Goal: Task Accomplishment & Management: Manage account settings

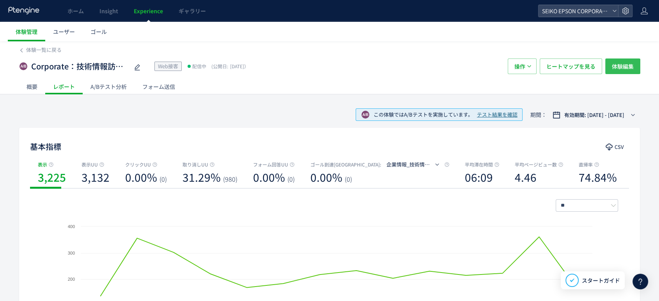
click at [615, 68] on span "体験編集" at bounding box center [623, 66] width 22 height 16
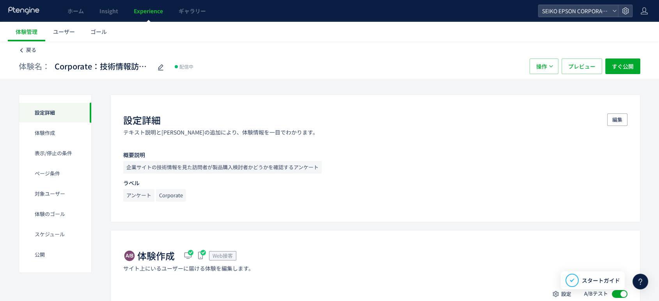
click at [29, 53] on link "戻る" at bounding box center [31, 49] width 10 height 7
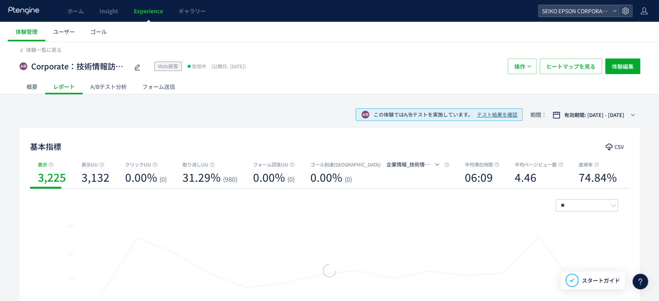
click at [122, 84] on div "A/Bテスト分析" at bounding box center [109, 87] width 52 height 16
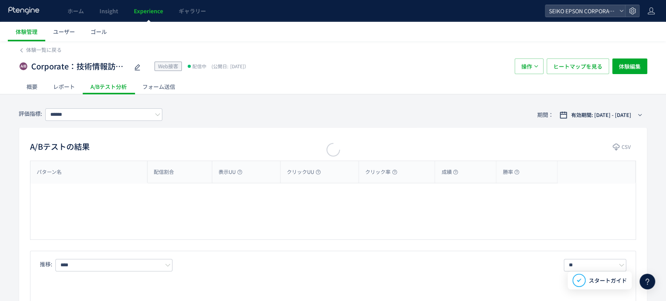
type input "**********"
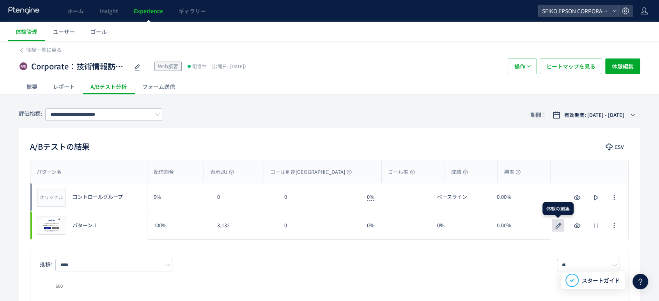
click at [556, 227] on use "button" at bounding box center [559, 226] width 6 height 6
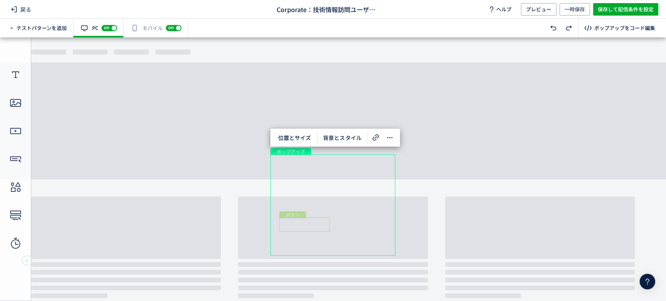
click at [315, 223] on div "ボタン" at bounding box center [304, 225] width 50 height 14
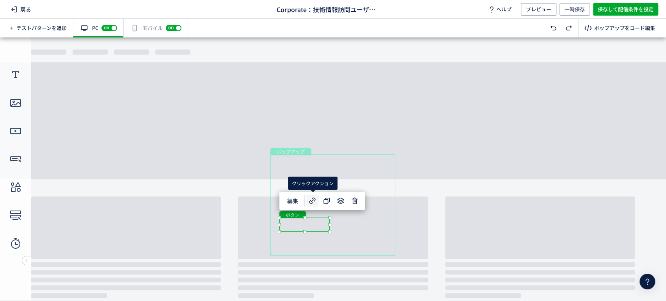
click at [309, 202] on icon at bounding box center [312, 200] width 9 height 9
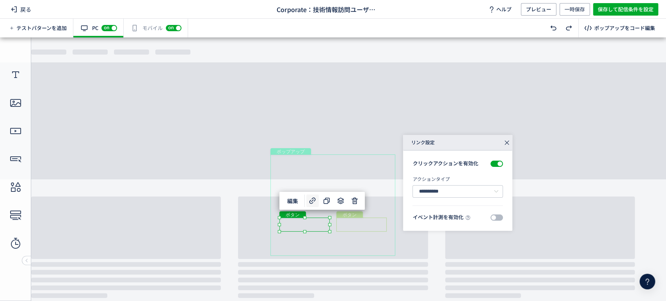
click at [347, 227] on div "ボタン" at bounding box center [361, 225] width 50 height 14
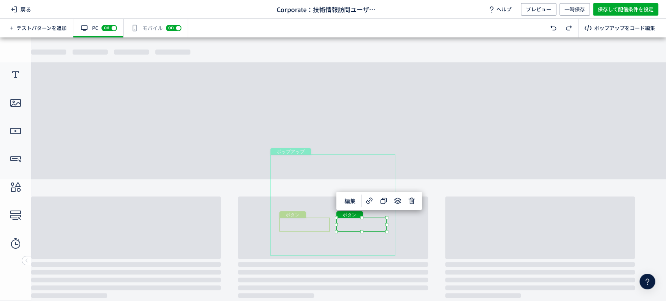
click at [311, 223] on div "ボタン" at bounding box center [304, 225] width 50 height 14
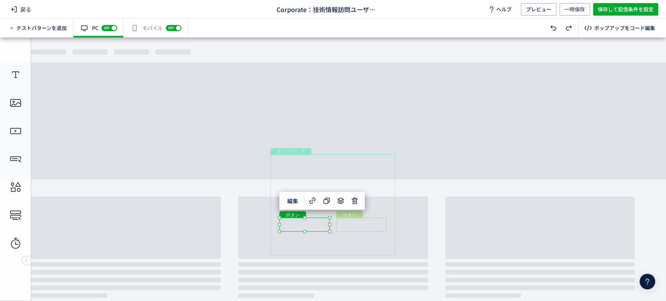
click at [373, 218] on div "ボタン" at bounding box center [361, 225] width 50 height 14
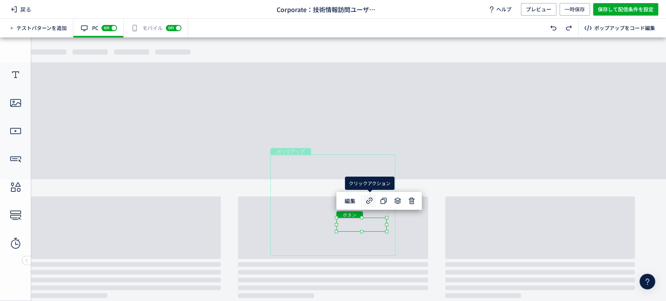
click at [367, 201] on use at bounding box center [369, 200] width 6 height 6
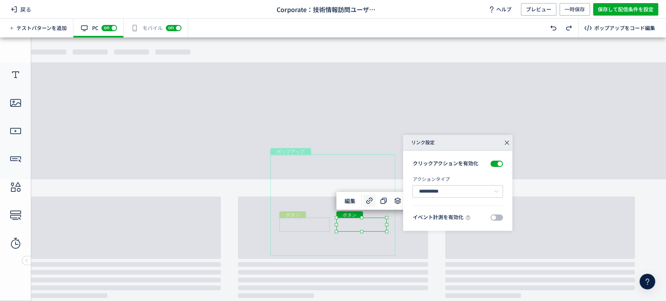
click at [322, 223] on div "ボタン" at bounding box center [304, 225] width 50 height 14
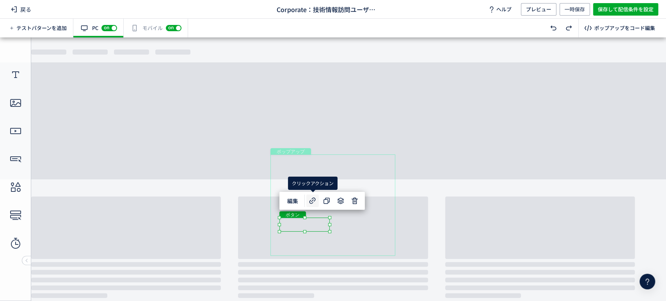
click at [308, 203] on icon at bounding box center [312, 200] width 9 height 9
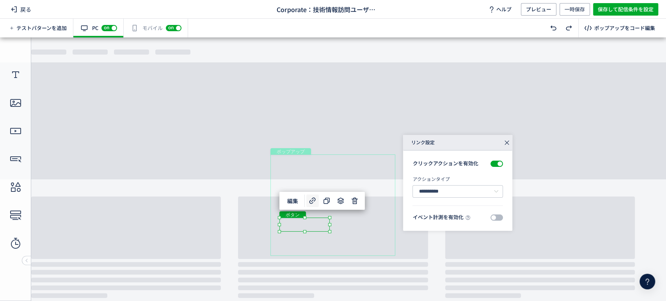
click at [503, 216] on div "**********" at bounding box center [457, 191] width 109 height 80
click at [498, 216] on span at bounding box center [496, 217] width 12 height 6
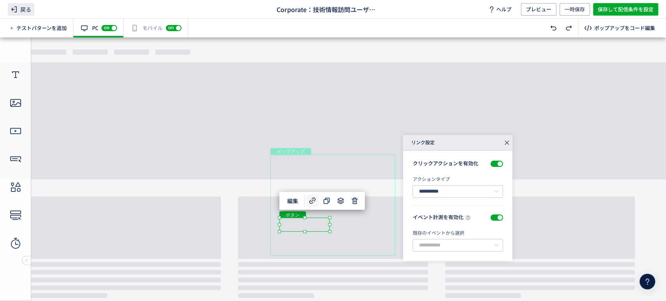
click at [22, 7] on span "戻る" at bounding box center [21, 9] width 27 height 12
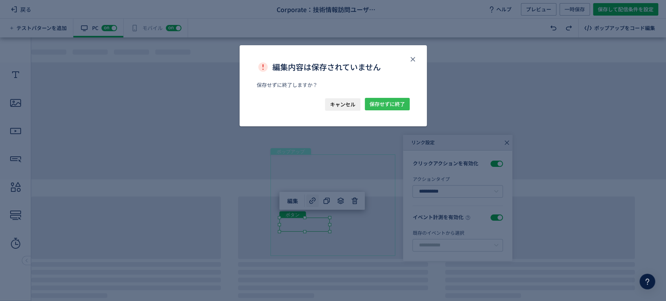
click at [399, 105] on span "保存せずに終了" at bounding box center [386, 104] width 35 height 12
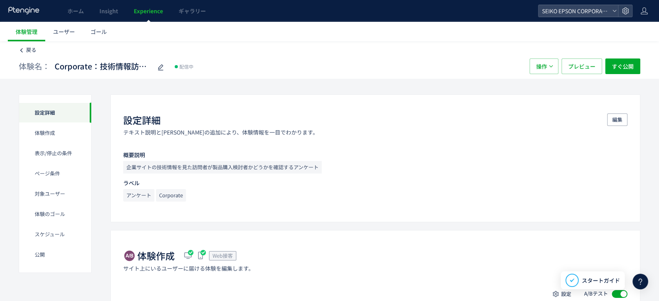
click at [34, 50] on span "戻る" at bounding box center [31, 49] width 10 height 7
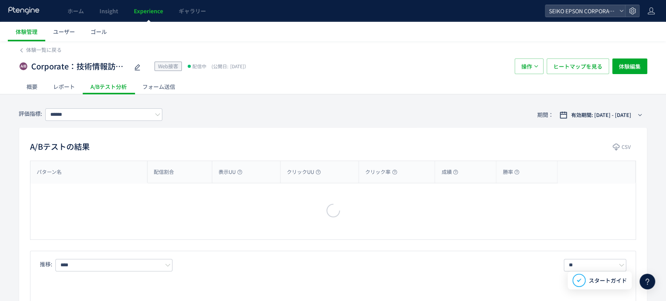
type input "**********"
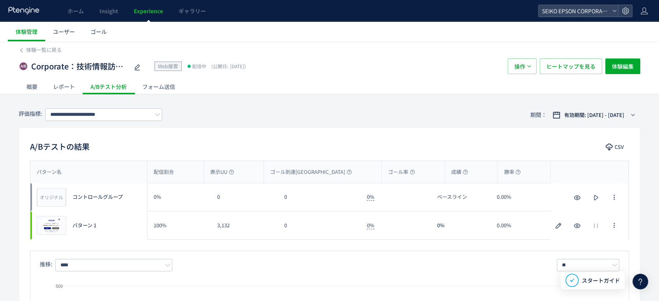
click at [69, 83] on div "レポート" at bounding box center [63, 87] width 37 height 16
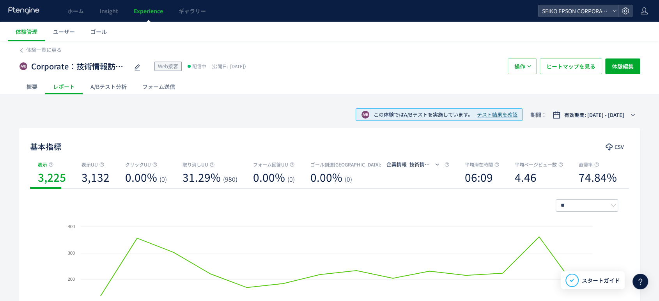
click at [33, 85] on div "概要" at bounding box center [32, 87] width 27 height 16
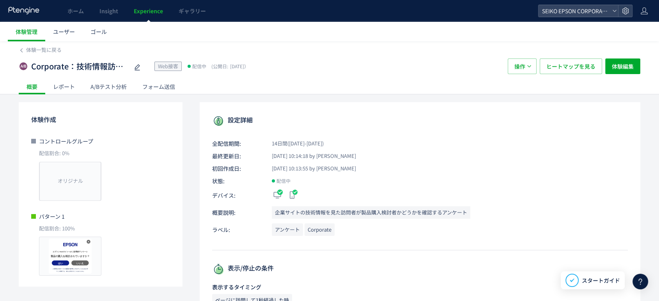
click at [43, 58] on div "Corporate：技術情報訪問ユーザー属性調査_製品購入検討1 Web接客 配信中 (公開日: [DATE]） 操作 ヒートマップを見る 体験編集" at bounding box center [330, 66] width 622 height 25
click at [35, 49] on span "体験一覧に戻る" at bounding box center [43, 49] width 35 height 7
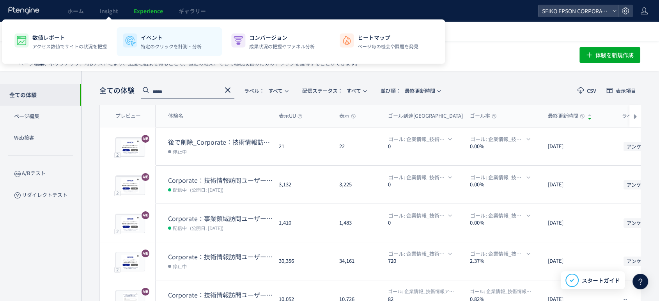
click at [148, 48] on p "特定のクリックを計測・分析" at bounding box center [171, 46] width 61 height 7
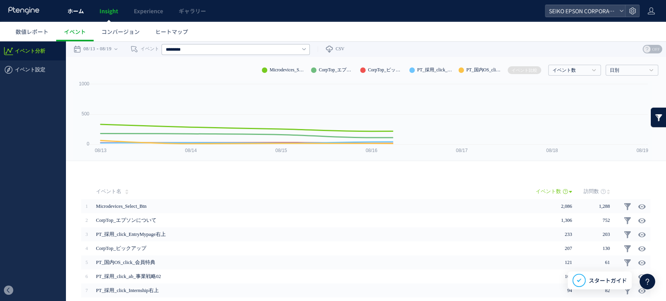
click at [80, 14] on span "ホーム" at bounding box center [75, 11] width 16 height 8
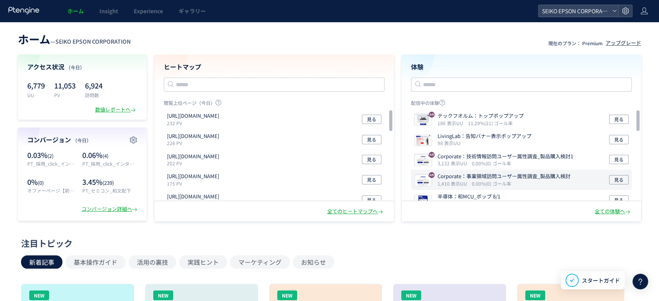
click at [491, 175] on p "Corporate：事業領域訪問ユーザー属性調査_製品購入検討" at bounding box center [504, 176] width 133 height 7
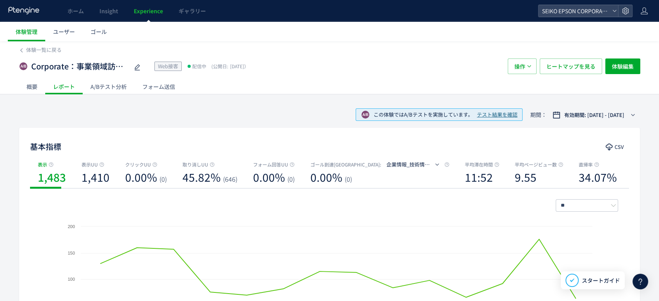
click at [537, 65] on div "操作 ヒートマップを見る 体験編集" at bounding box center [574, 66] width 133 height 16
click at [533, 65] on button "操作" at bounding box center [522, 66] width 29 height 16
click at [0, 0] on li "複製" at bounding box center [0, 0] width 0 height 0
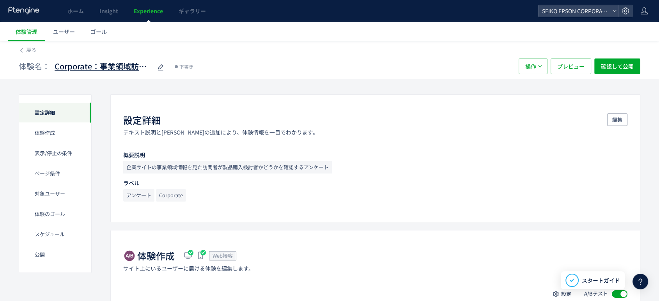
click at [99, 68] on span "Corporate：事業領域訪問ユーザー属性調査_製品購入検討(copy)" at bounding box center [103, 66] width 97 height 11
click at [101, 65] on input "**********" at bounding box center [103, 67] width 97 height 16
type input "**********"
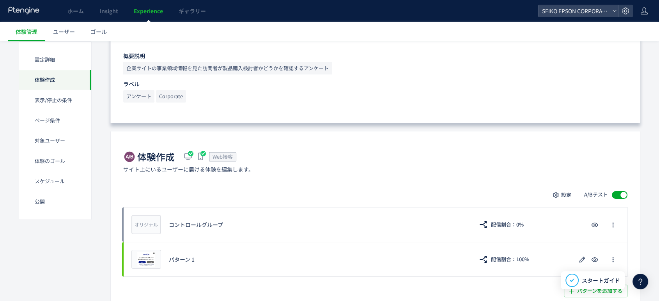
scroll to position [113, 0]
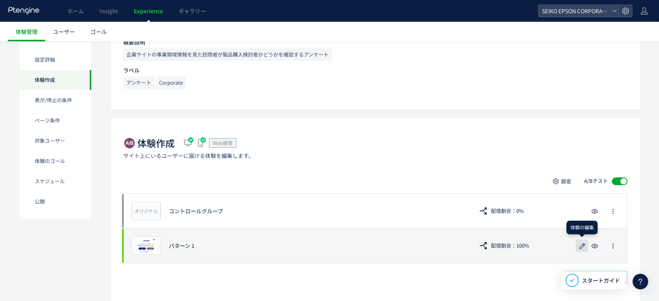
click at [585, 249] on icon "button" at bounding box center [581, 245] width 9 height 9
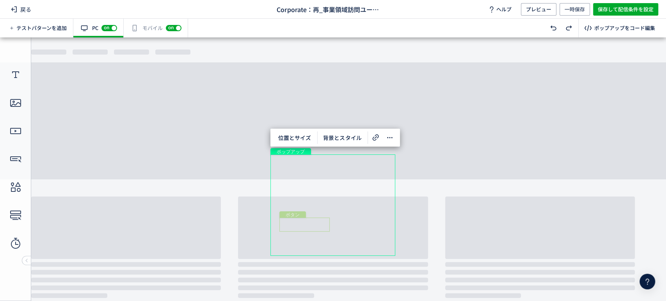
click at [317, 226] on div "ボタン" at bounding box center [304, 225] width 50 height 14
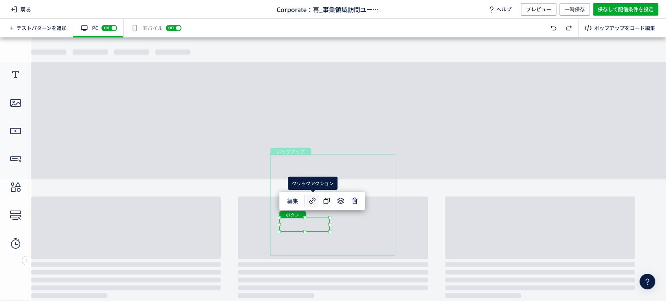
click at [312, 201] on use at bounding box center [312, 200] width 6 height 6
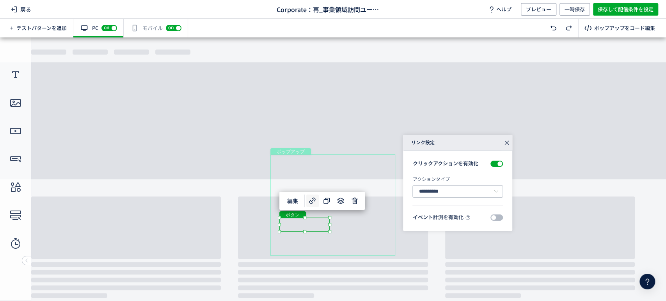
click at [493, 220] on span at bounding box center [496, 217] width 12 height 6
click at [466, 243] on input "text" at bounding box center [457, 245] width 90 height 12
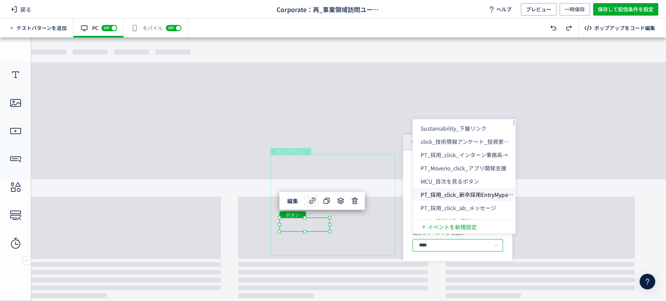
type input "*****"
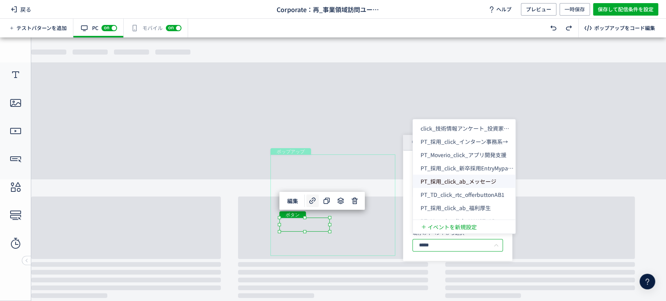
click at [345, 92] on body "undefined ポップアップ undefined ポップアップ クローズボタン テキスト ボタン ボタン テキスト テキスト" at bounding box center [333, 165] width 666 height 257
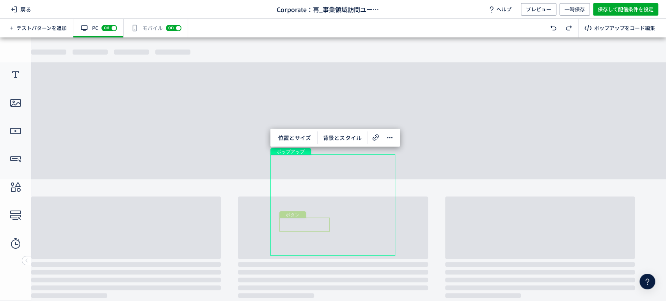
click at [309, 227] on div "ボタン" at bounding box center [304, 225] width 50 height 14
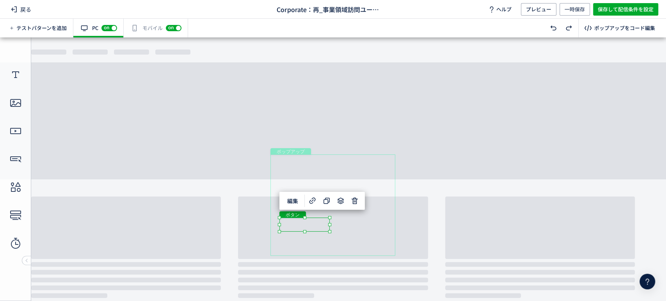
click at [140, 25] on div "有効な編集箇所が確認されません モバイル off on" at bounding box center [156, 28] width 64 height 19
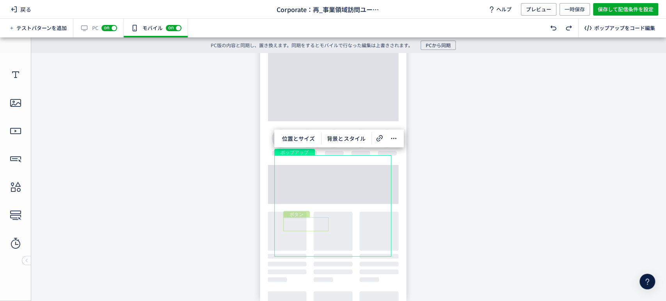
click at [316, 227] on div "ボタン" at bounding box center [305, 224] width 45 height 14
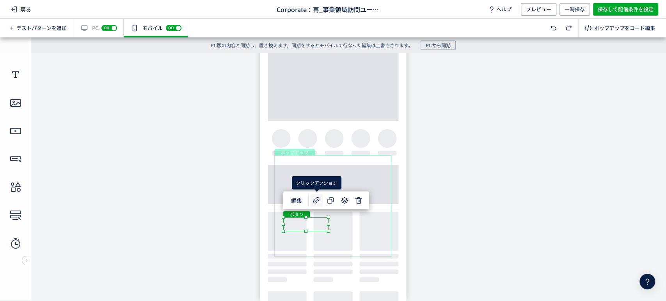
click at [311, 199] on span at bounding box center [316, 200] width 12 height 12
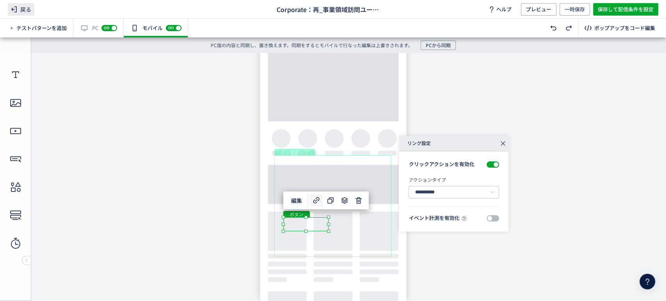
click at [25, 9] on span "戻る" at bounding box center [21, 9] width 27 height 12
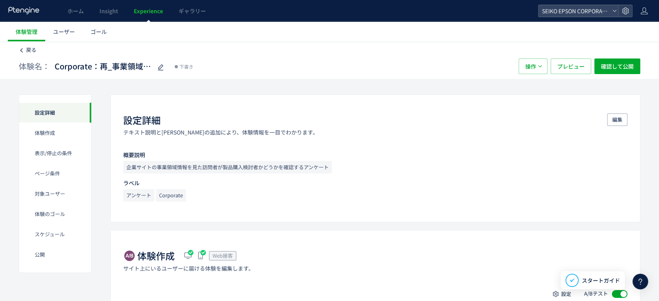
click at [31, 51] on span "戻る" at bounding box center [31, 49] width 10 height 7
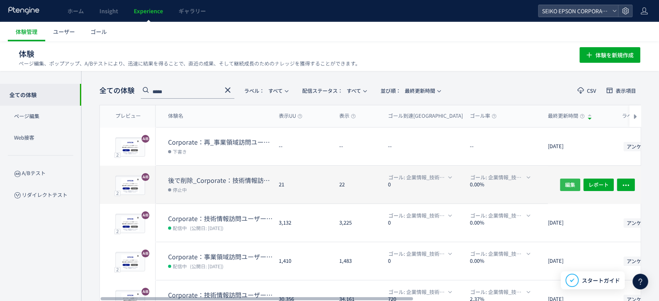
click at [566, 183] on span "編集" at bounding box center [570, 184] width 10 height 12
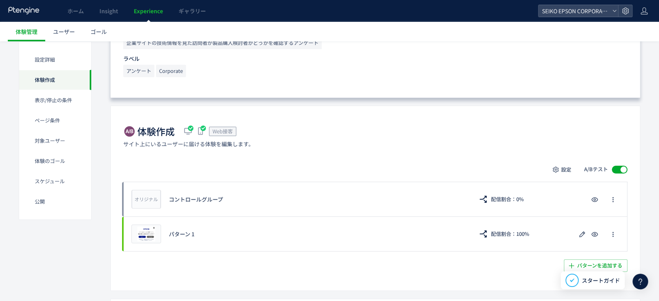
scroll to position [130, 0]
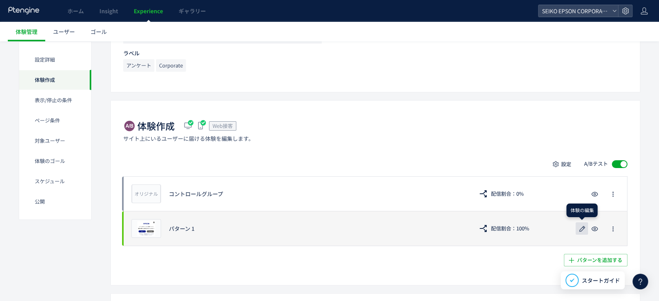
click at [581, 229] on use "button" at bounding box center [582, 229] width 6 height 6
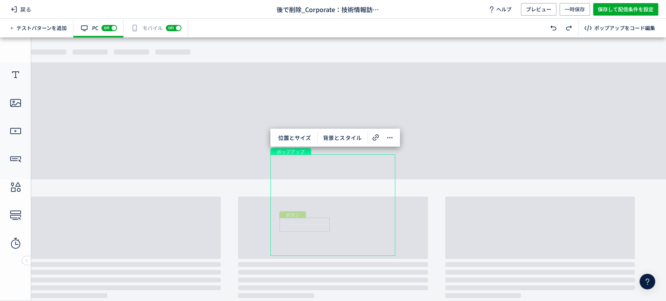
click at [305, 224] on div "ボタン" at bounding box center [304, 225] width 50 height 14
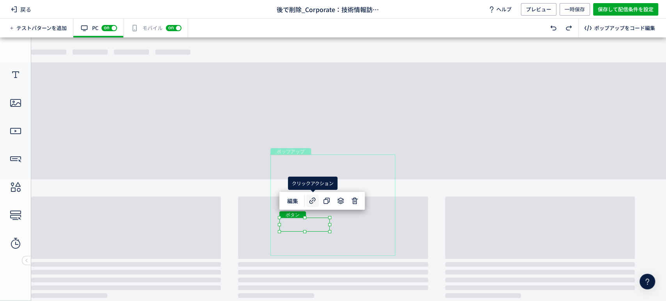
click at [315, 201] on icon at bounding box center [312, 200] width 9 height 9
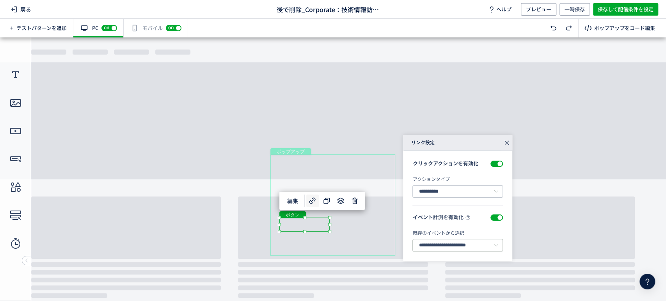
click at [496, 245] on icon at bounding box center [496, 245] width 10 height 12
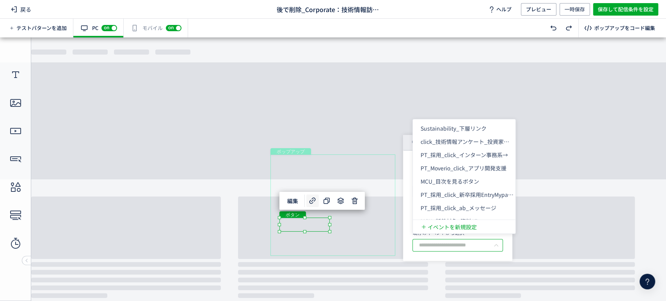
scroll to position [1254, 0]
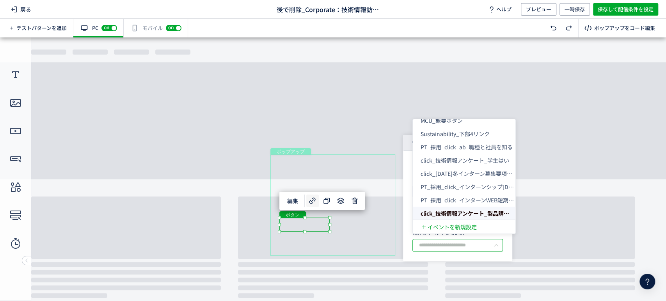
click at [509, 255] on div "**********" at bounding box center [457, 206] width 109 height 110
type input "**********"
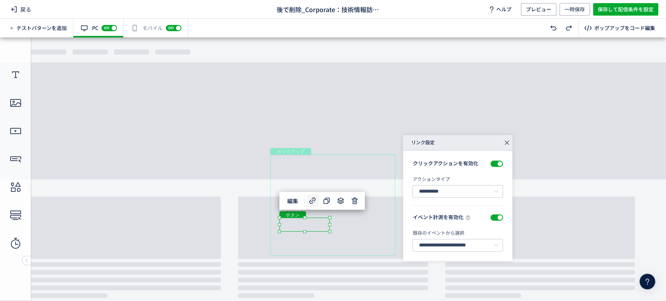
click at [506, 140] on icon at bounding box center [506, 142] width 11 height 11
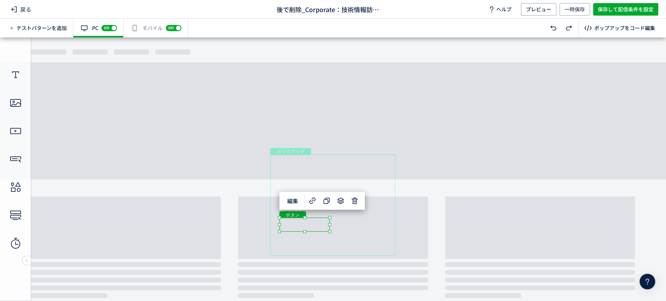
click at [155, 30] on div "有効な編集箇所が確認されません モバイル off on" at bounding box center [156, 28] width 64 height 19
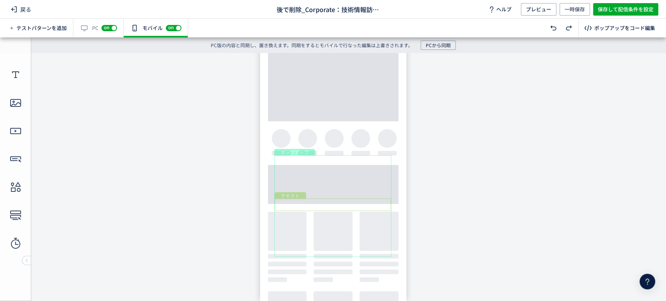
scroll to position [0, 0]
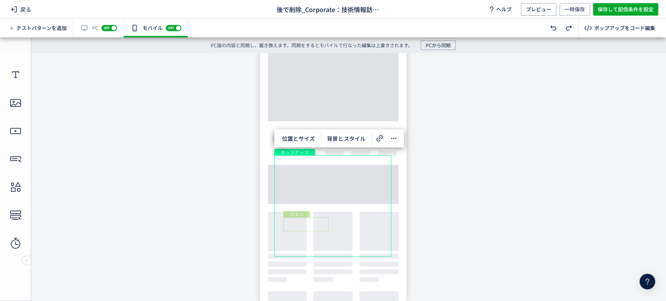
click at [311, 224] on div "ボタン" at bounding box center [305, 224] width 45 height 14
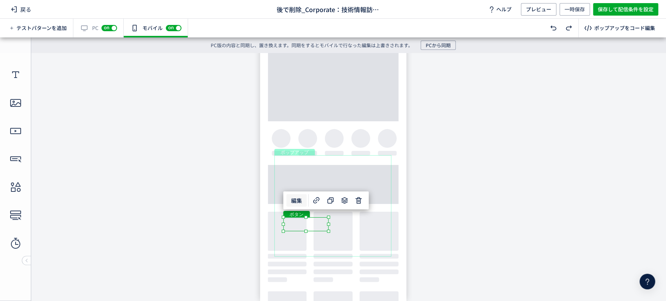
click at [302, 202] on span "編集" at bounding box center [296, 200] width 20 height 12
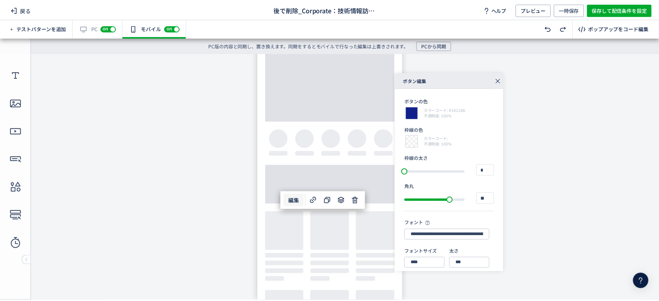
scroll to position [97, 0]
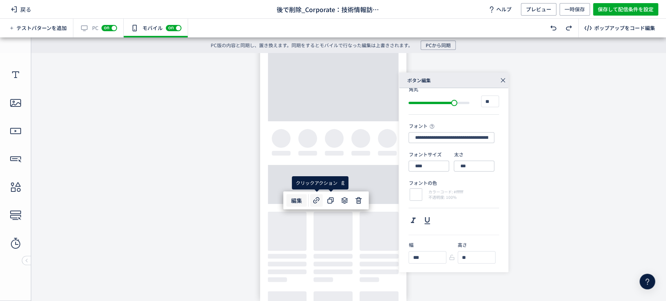
click at [317, 198] on icon at bounding box center [316, 200] width 9 height 9
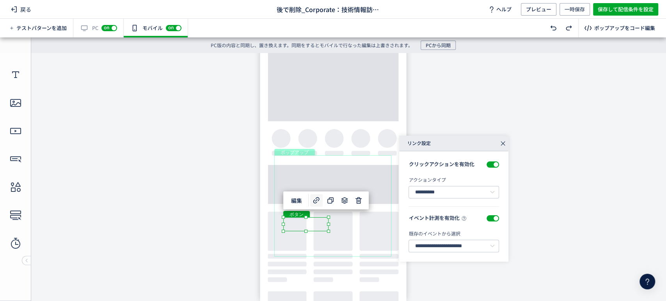
click at [504, 143] on icon at bounding box center [502, 143] width 11 height 11
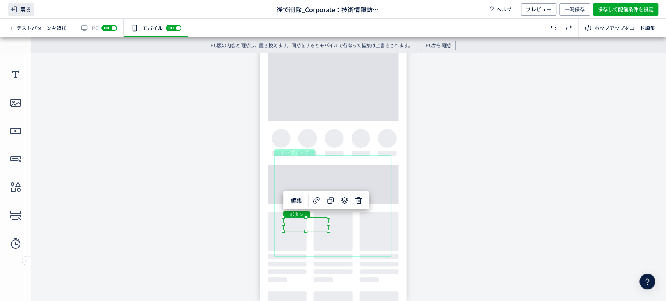
click at [21, 7] on span "戻る" at bounding box center [21, 9] width 27 height 12
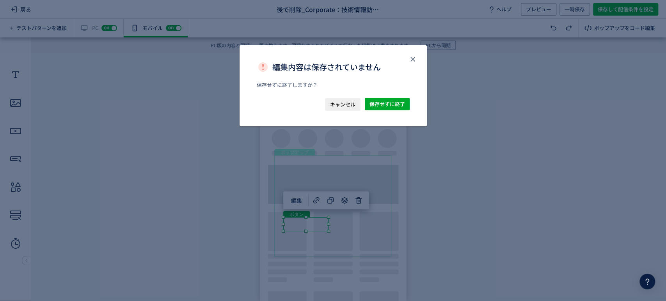
click at [414, 103] on div "キャンセル 保存せずに終了" at bounding box center [332, 112] width 187 height 28
click at [396, 102] on span "保存せずに終了" at bounding box center [386, 104] width 35 height 12
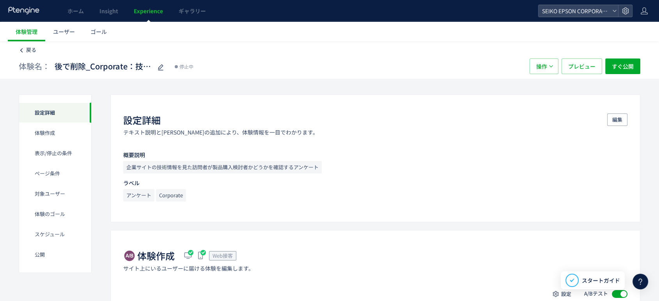
click at [27, 49] on span "戻る" at bounding box center [31, 49] width 10 height 7
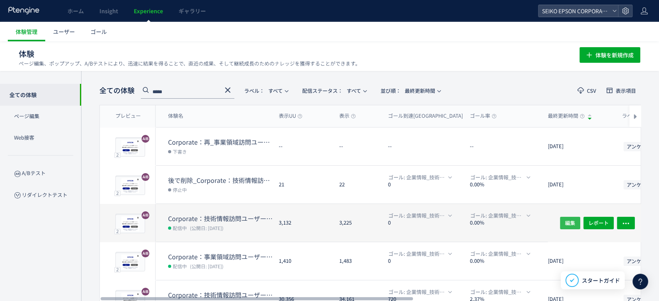
click at [571, 218] on span "編集" at bounding box center [570, 222] width 10 height 12
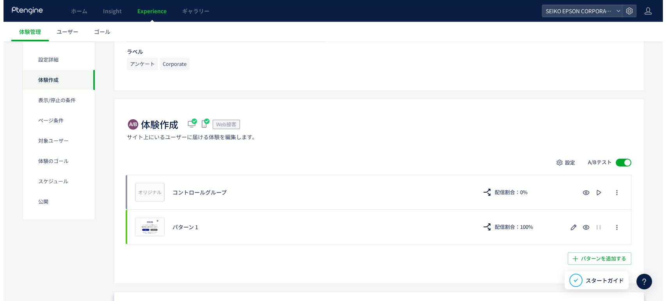
scroll to position [130, 0]
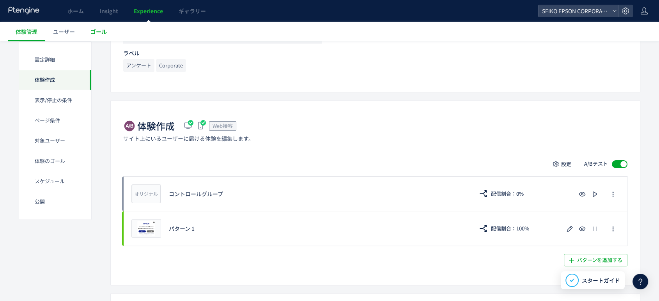
click at [94, 34] on span "ゴール" at bounding box center [98, 32] width 16 height 8
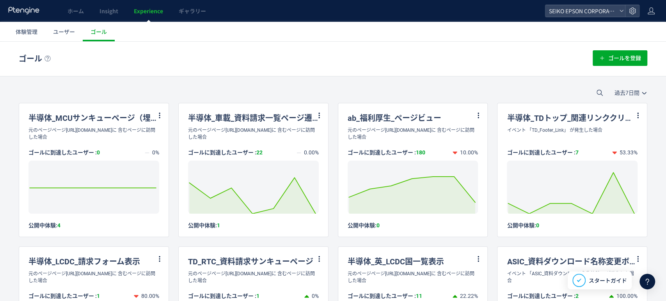
click at [596, 90] on icon at bounding box center [599, 93] width 6 height 6
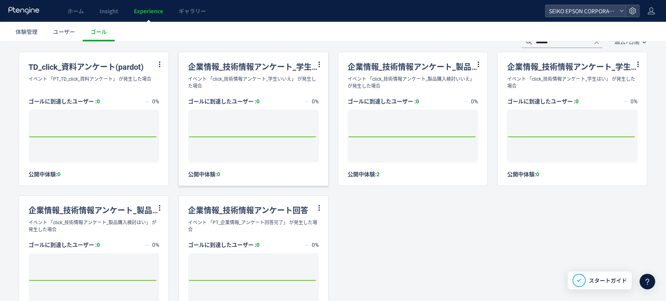
scroll to position [51, 0]
type input "*****"
drag, startPoint x: 52, startPoint y: 221, endPoint x: 136, endPoint y: 220, distance: 83.4
click at [136, 220] on div "イベント 「click_技術情報アンケート_製品購入検討はい」 が発生した場合" at bounding box center [93, 226] width 149 height 14
copy div "click_技術情報アンケート_製品購入検討"
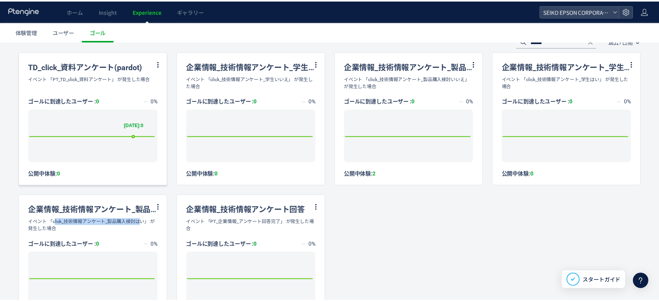
scroll to position [0, 0]
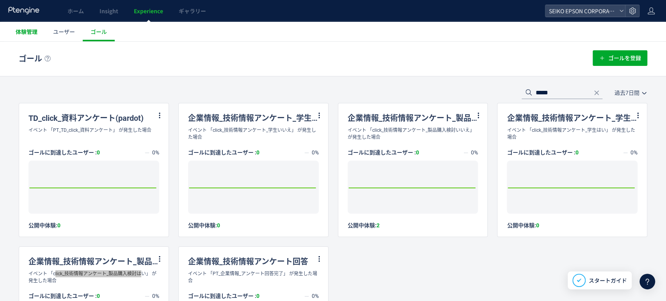
click at [37, 37] on link "体験管理" at bounding box center [26, 31] width 37 height 19
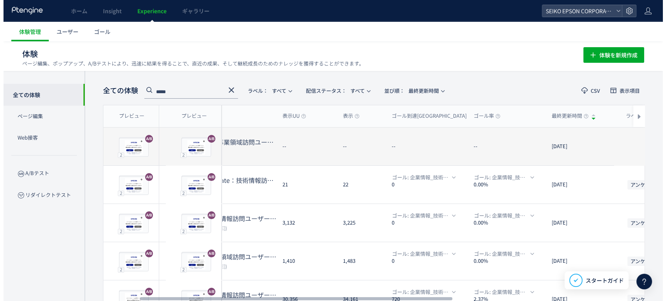
scroll to position [0, 62]
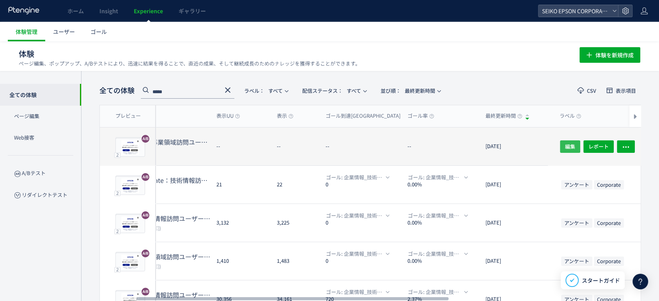
click at [562, 145] on button "編集" at bounding box center [570, 146] width 20 height 12
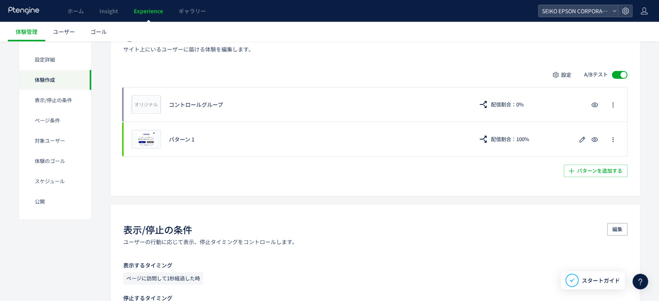
scroll to position [220, 0]
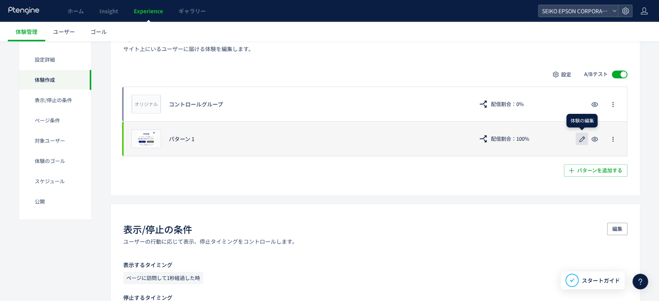
click at [583, 142] on icon "button" at bounding box center [581, 139] width 9 height 9
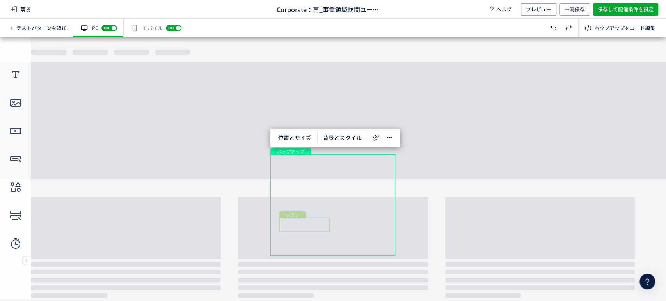
click at [311, 221] on div "ボタン" at bounding box center [304, 225] width 50 height 14
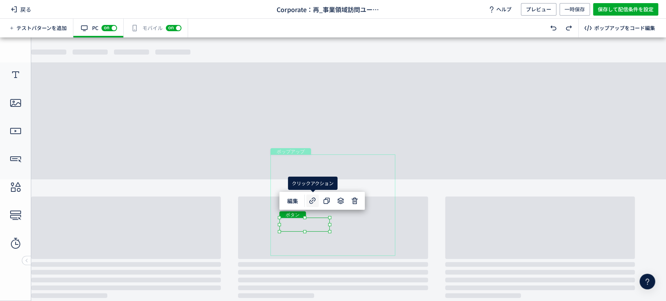
click at [312, 202] on icon at bounding box center [312, 200] width 9 height 9
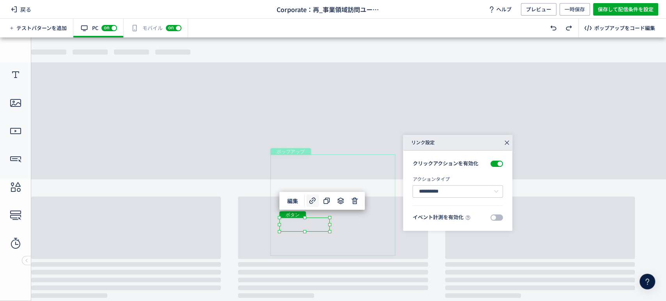
click at [492, 216] on span at bounding box center [496, 217] width 12 height 6
click at [465, 240] on input "text" at bounding box center [457, 245] width 90 height 12
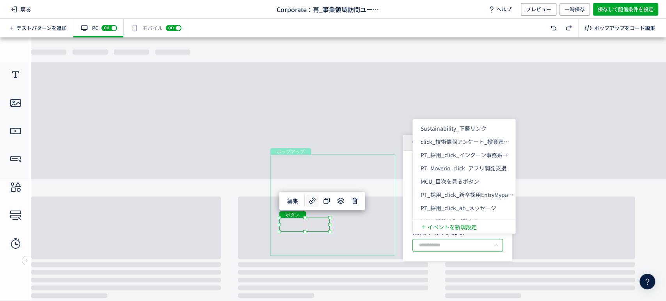
paste input "**********"
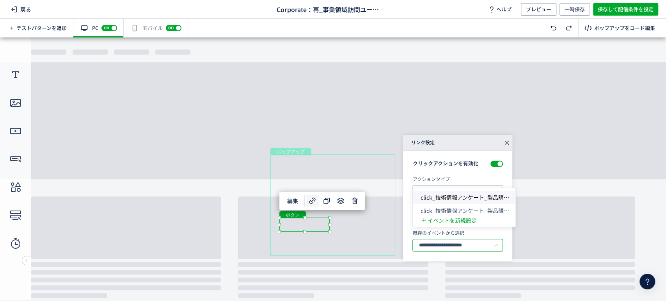
click at [485, 198] on span "click_技術情報アンケート_製品購入検討いいえ" at bounding box center [478, 197] width 116 height 8
type input "**********"
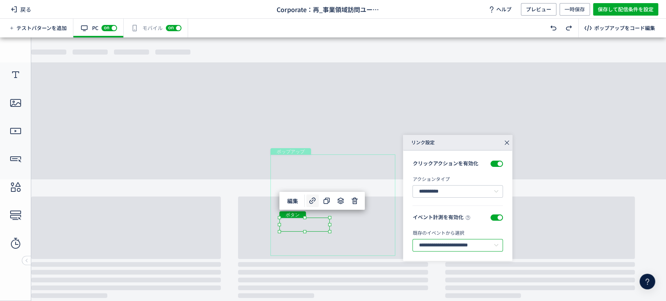
scroll to position [0, 35]
drag, startPoint x: 466, startPoint y: 246, endPoint x: 497, endPoint y: 244, distance: 30.4
click at [502, 244] on input "**********" at bounding box center [457, 245] width 90 height 12
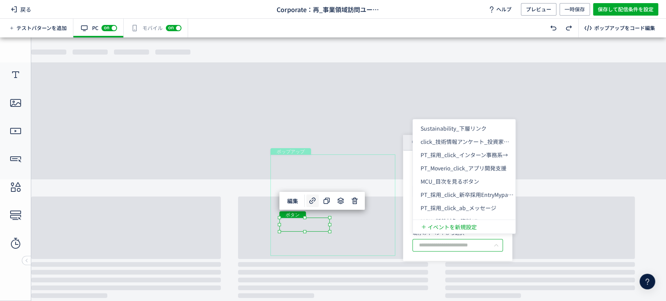
scroll to position [1016, 0]
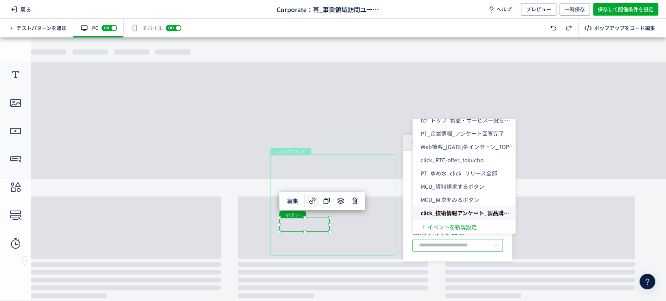
paste input "**********"
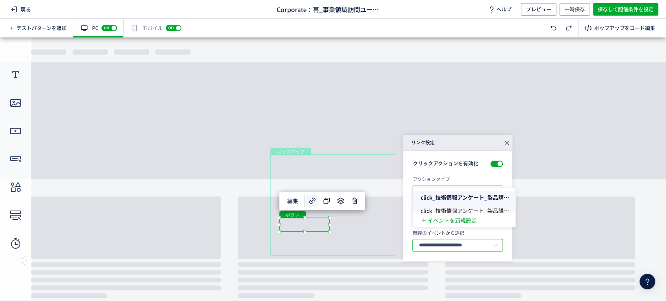
scroll to position [0, 0]
click at [490, 214] on li "click_技術情報アンケート_製品購入検討はい" at bounding box center [467, 210] width 109 height 13
type input "**********"
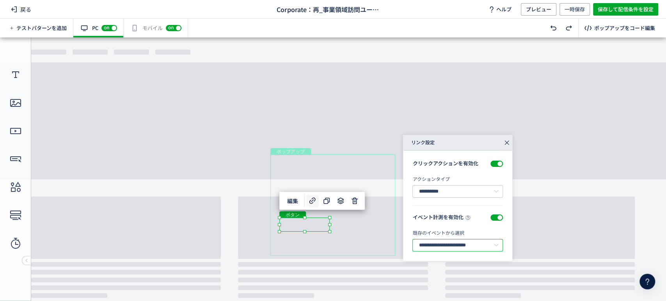
scroll to position [0, 30]
drag, startPoint x: 472, startPoint y: 243, endPoint x: 509, endPoint y: 244, distance: 36.7
click at [509, 244] on div "**********" at bounding box center [457, 206] width 109 height 110
click at [371, 225] on div "ボタン" at bounding box center [361, 225] width 50 height 14
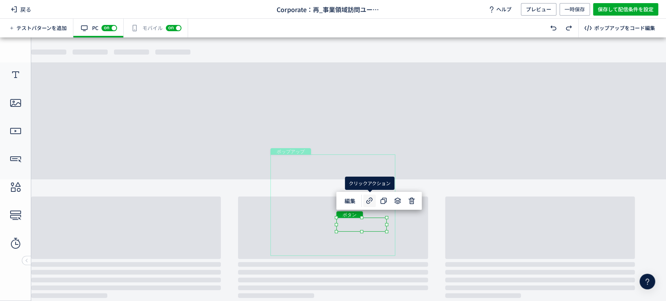
click at [366, 201] on use at bounding box center [369, 200] width 6 height 6
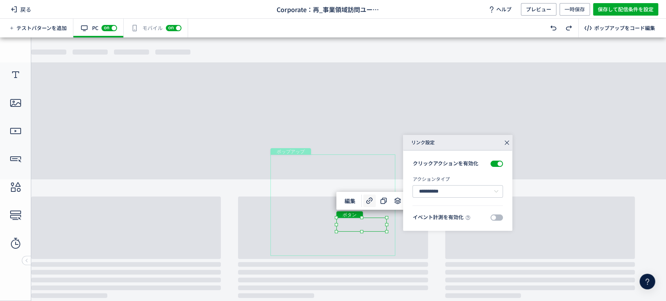
click at [493, 218] on span at bounding box center [496, 217] width 12 height 6
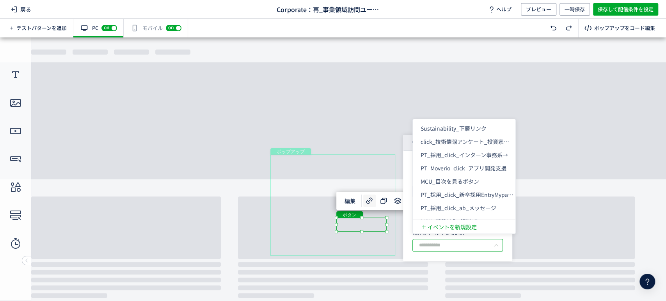
click at [452, 246] on input "text" at bounding box center [457, 245] width 90 height 12
paste input "**********"
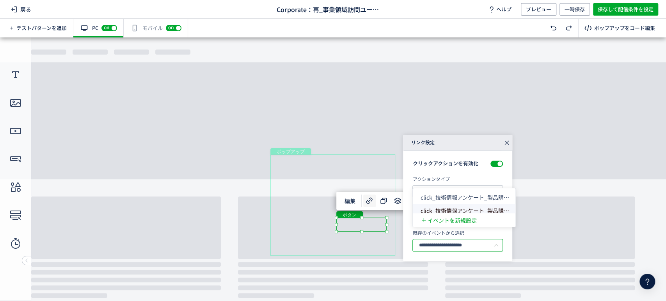
click at [484, 213] on span "click_技術情報アンケート_製品購入検討はい" at bounding box center [475, 211] width 110 height 8
type input "**********"
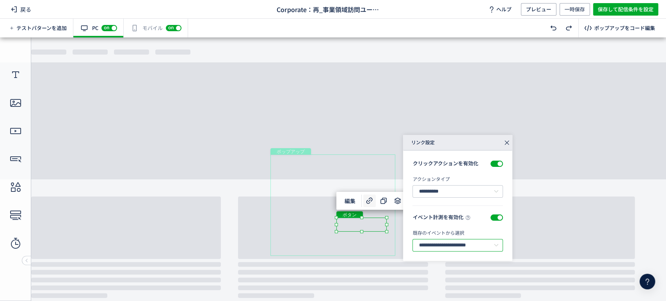
scroll to position [0, 30]
drag, startPoint x: 467, startPoint y: 243, endPoint x: 505, endPoint y: 245, distance: 38.3
click at [505, 245] on div "**********" at bounding box center [457, 206] width 109 height 110
click at [482, 241] on input "**********" at bounding box center [457, 245] width 90 height 12
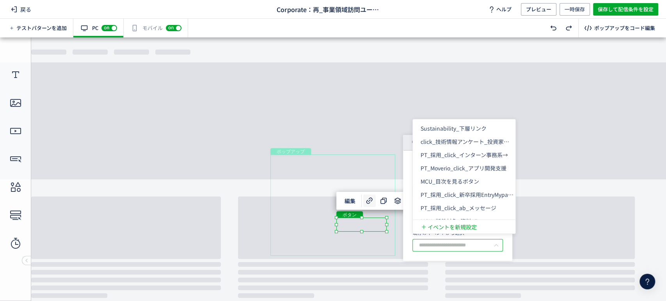
scroll to position [1254, 0]
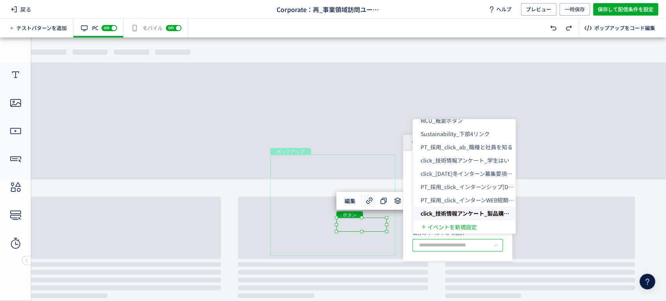
click at [482, 241] on input "text" at bounding box center [457, 245] width 90 height 12
type input "**********"
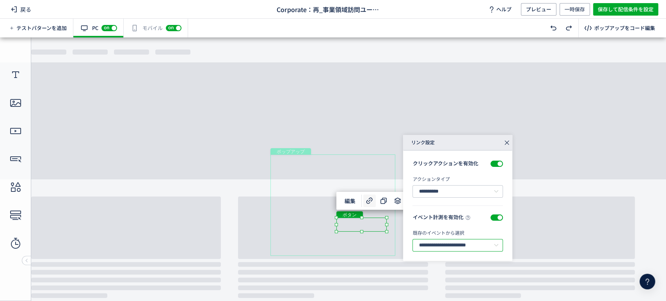
scroll to position [0, 30]
drag, startPoint x: 475, startPoint y: 243, endPoint x: 505, endPoint y: 243, distance: 30.0
click at [505, 243] on div "**********" at bounding box center [457, 206] width 109 height 110
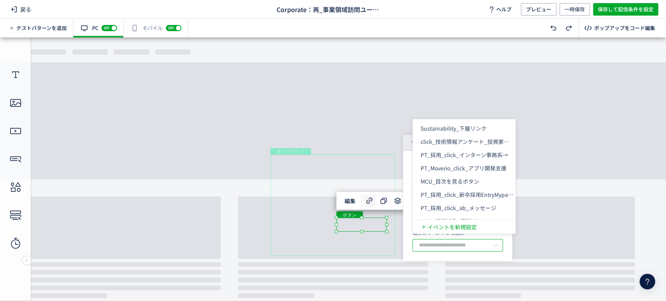
scroll to position [1254, 0]
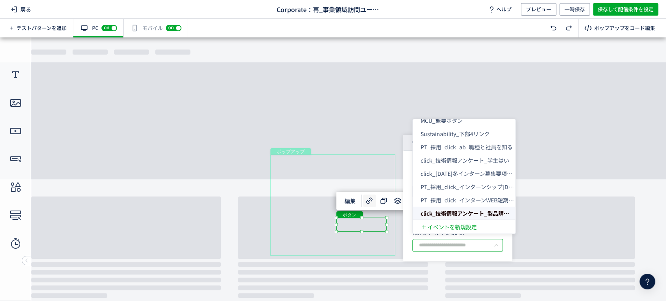
paste input "**********"
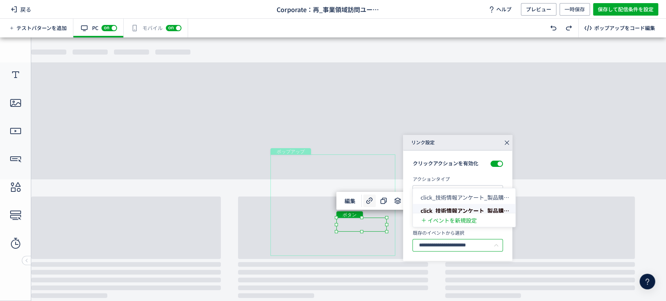
scroll to position [0, 30]
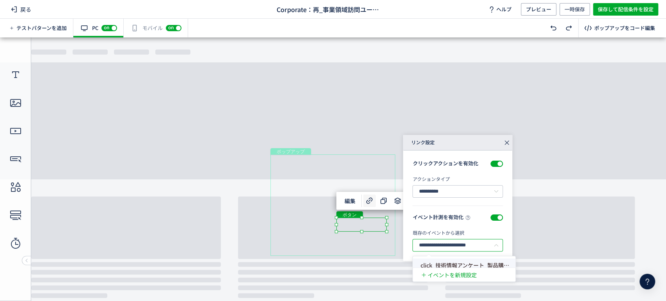
click at [483, 267] on span "click_技術情報アンケート_製品購入検討いいえ" at bounding box center [478, 265] width 116 height 8
type input "**********"
click at [463, 257] on section "**********" at bounding box center [457, 237] width 90 height 47
click at [506, 140] on icon at bounding box center [506, 142] width 11 height 11
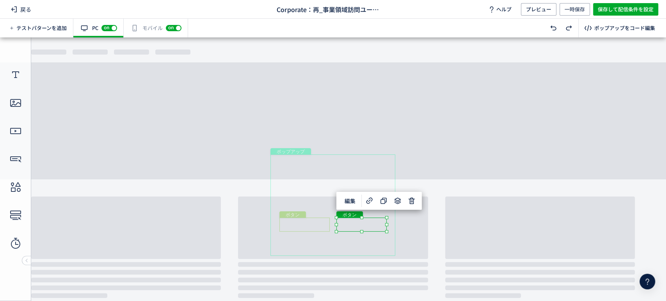
click at [310, 227] on div "ボタン" at bounding box center [304, 225] width 50 height 14
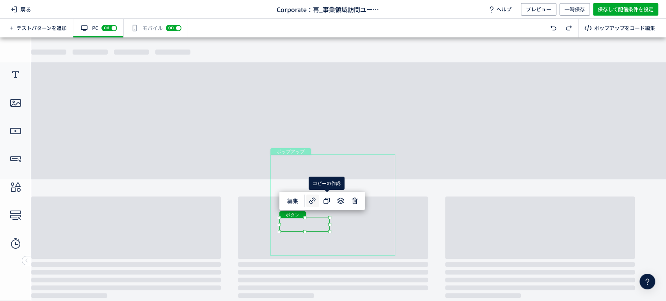
click at [315, 199] on use at bounding box center [312, 200] width 6 height 6
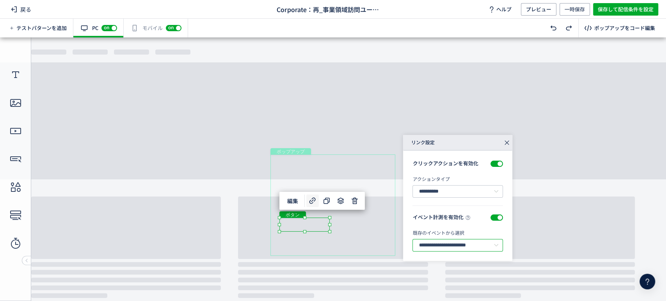
click at [471, 243] on input "**********" at bounding box center [457, 245] width 90 height 12
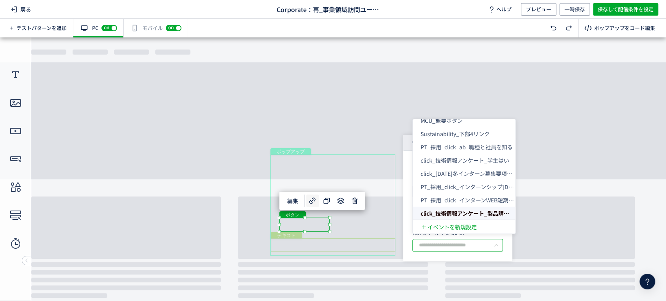
click at [381, 246] on div "テキスト" at bounding box center [333, 245] width 124 height 14
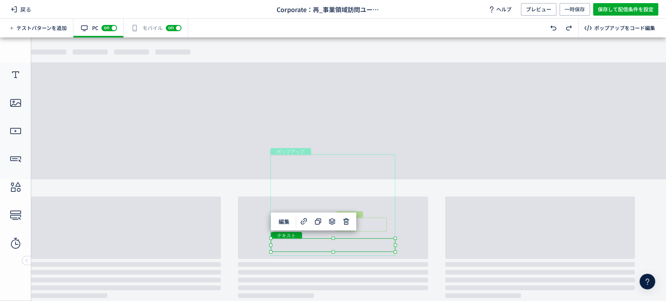
click at [378, 226] on div "ボタン" at bounding box center [361, 225] width 50 height 14
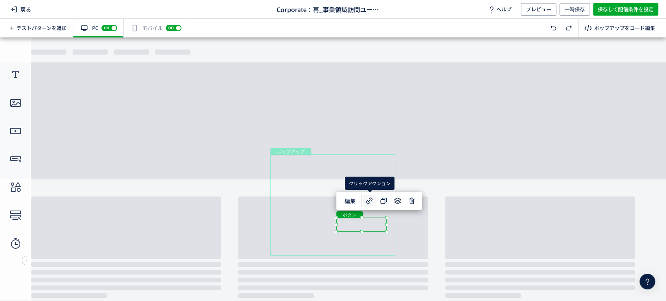
click at [367, 202] on icon at bounding box center [369, 200] width 9 height 9
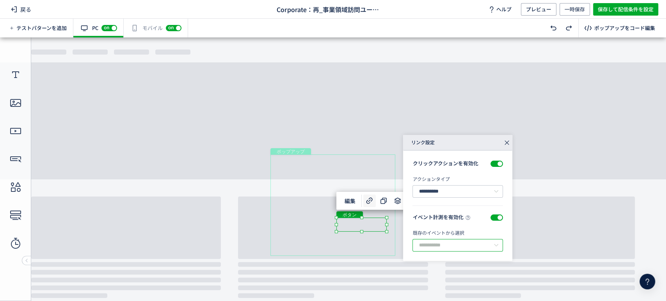
click at [474, 247] on input "text" at bounding box center [457, 245] width 90 height 12
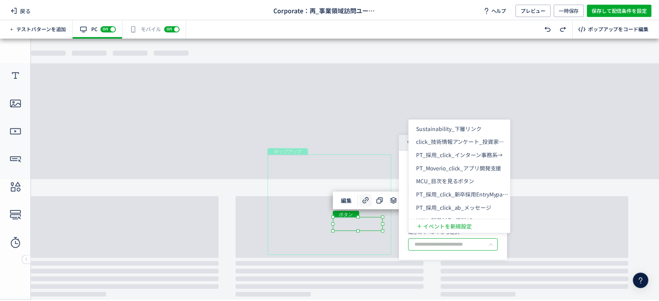
scroll to position [1016, 0]
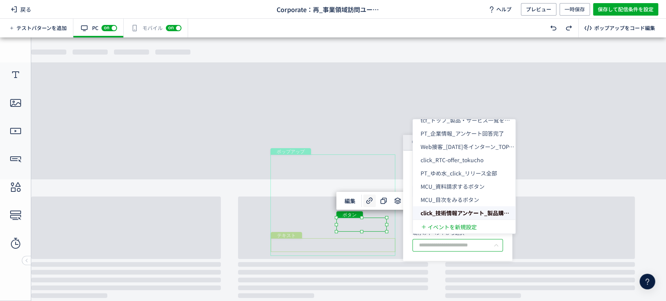
click at [383, 241] on div "テキスト" at bounding box center [333, 245] width 124 height 14
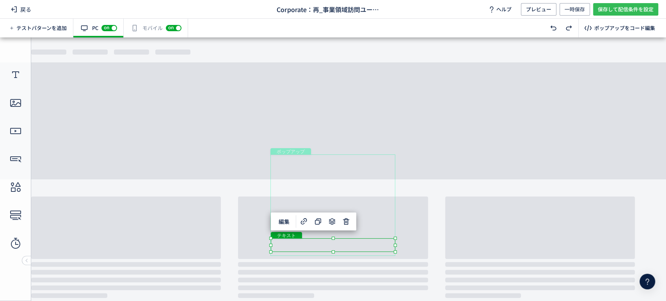
click at [622, 9] on span "保存して配信条件を設定" at bounding box center [625, 9] width 56 height 12
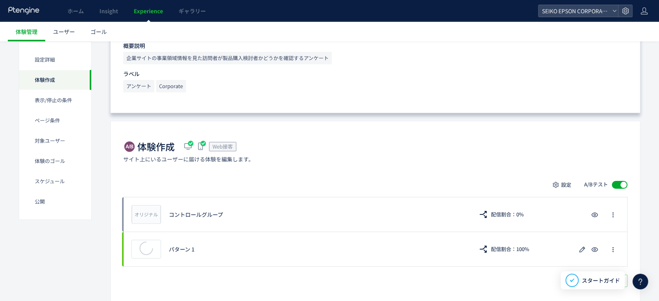
scroll to position [173, 0]
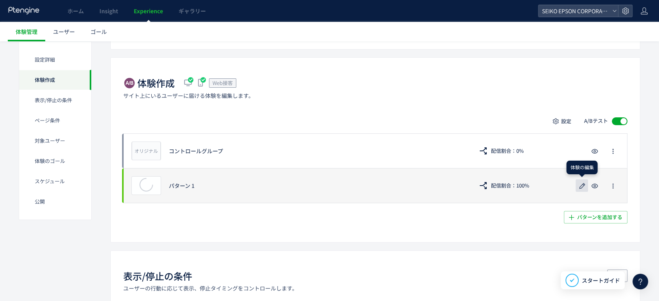
click at [579, 188] on icon "button" at bounding box center [581, 185] width 9 height 9
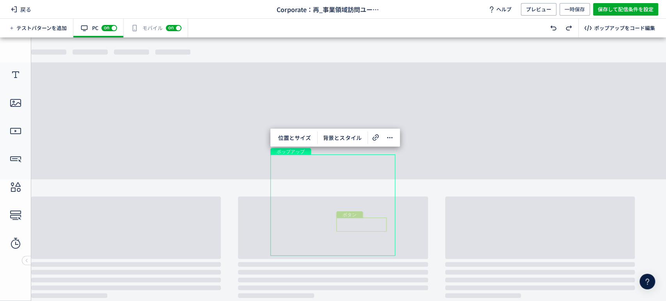
click at [374, 227] on div "ボタン" at bounding box center [361, 225] width 50 height 14
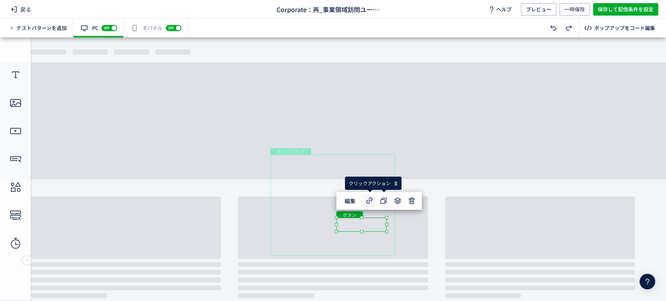
click at [371, 202] on icon at bounding box center [369, 200] width 9 height 9
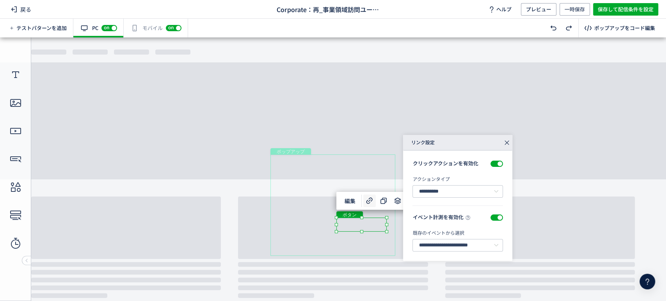
click at [153, 22] on div "有効な編集箇所が確認されません モバイル off on" at bounding box center [156, 28] width 64 height 19
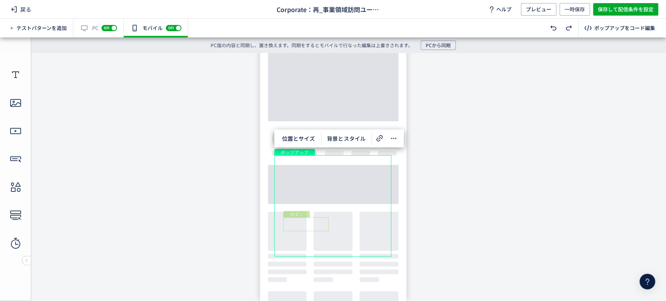
click at [314, 224] on div "ボタン" at bounding box center [305, 224] width 45 height 14
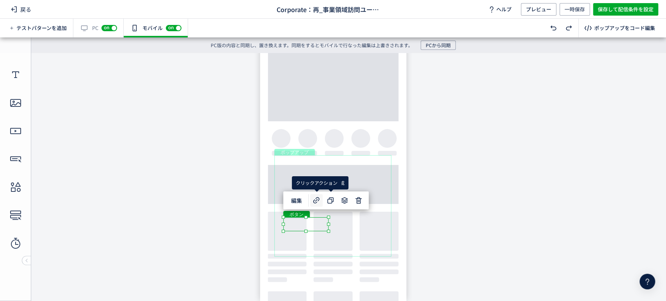
click at [315, 199] on icon at bounding box center [316, 200] width 9 height 9
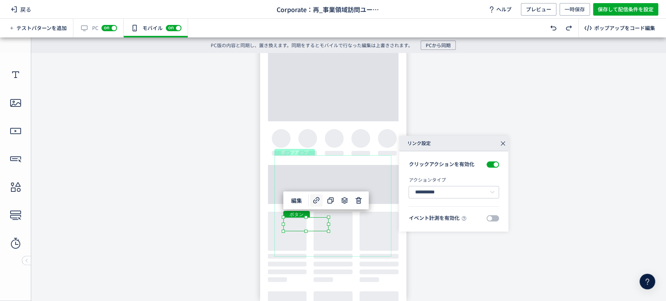
click at [496, 221] on span at bounding box center [492, 218] width 12 height 6
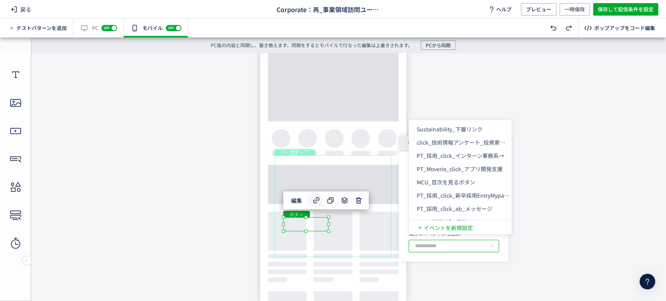
click at [449, 247] on input "text" at bounding box center [453, 246] width 90 height 12
paste input "**********"
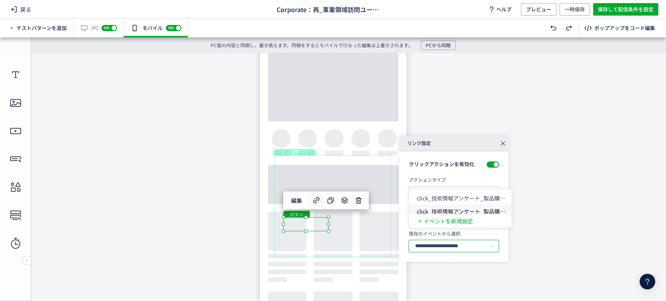
scroll to position [0, 20]
click at [469, 211] on span "click_技術情報アンケート_製品購入検討はい" at bounding box center [471, 211] width 110 height 8
type input "**********"
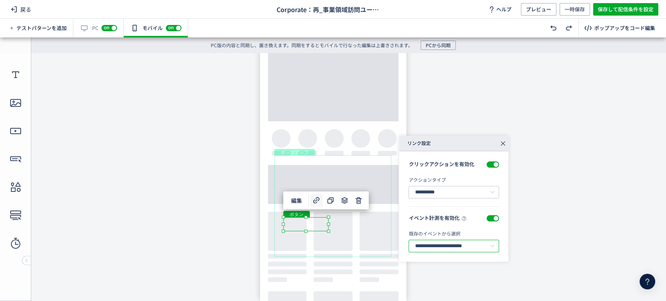
scroll to position [0, 30]
drag, startPoint x: 468, startPoint y: 246, endPoint x: 496, endPoint y: 246, distance: 28.1
click at [496, 246] on div "**********" at bounding box center [453, 246] width 90 height 12
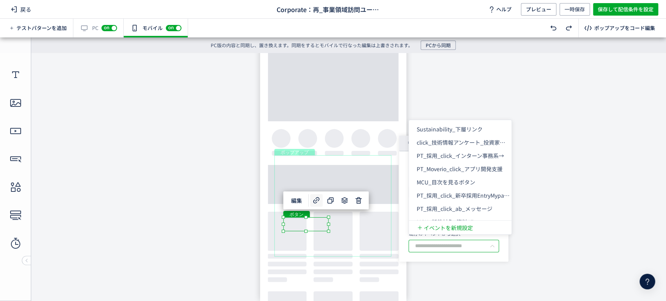
scroll to position [1254, 0]
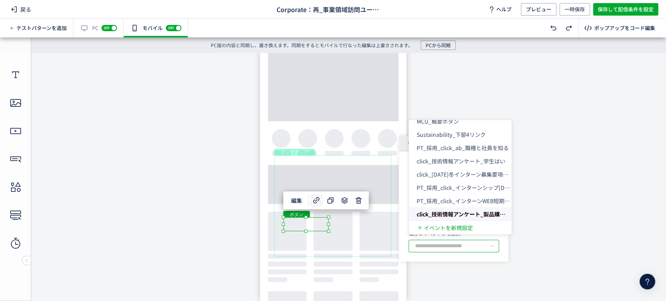
click at [437, 252] on input "text" at bounding box center [453, 246] width 90 height 12
type input "**********"
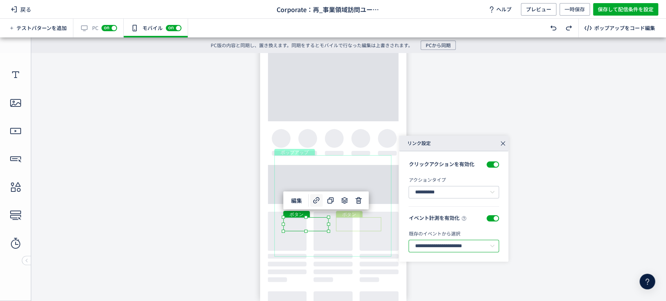
click at [361, 224] on div "ボタン" at bounding box center [358, 224] width 45 height 14
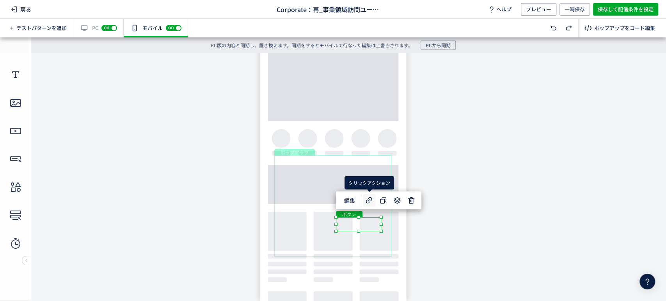
click at [370, 201] on icon at bounding box center [368, 200] width 9 height 9
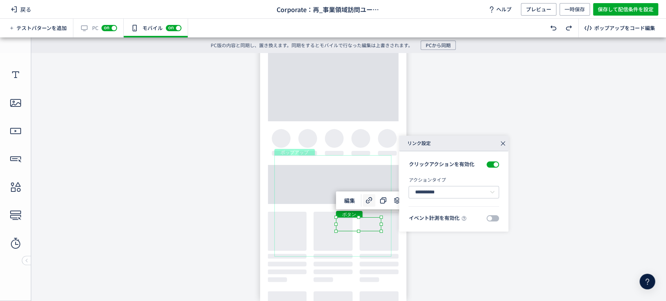
click at [493, 214] on div at bounding box center [492, 218] width 12 height 8
click at [471, 242] on input "text" at bounding box center [453, 246] width 90 height 12
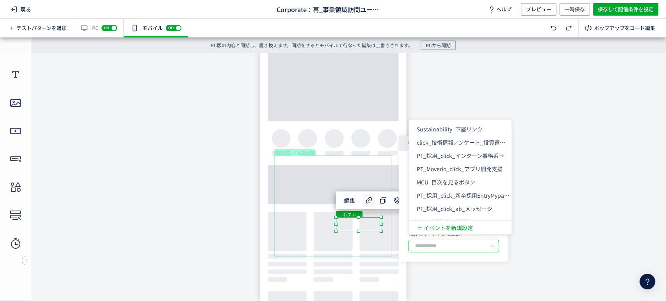
paste input "**********"
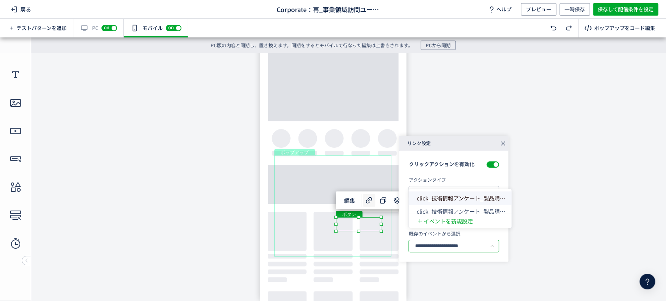
scroll to position [0, 0]
click at [489, 197] on span "click_技術情報アンケート_製品購入検討いいえ" at bounding box center [474, 198] width 116 height 8
type input "**********"
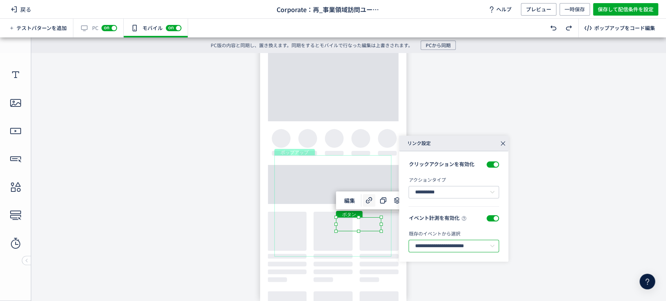
scroll to position [0, 35]
drag, startPoint x: 464, startPoint y: 244, endPoint x: 500, endPoint y: 246, distance: 35.9
click at [500, 246] on div "**********" at bounding box center [453, 206] width 109 height 110
click at [444, 230] on span "既存のイベントから選択" at bounding box center [433, 233] width 51 height 7
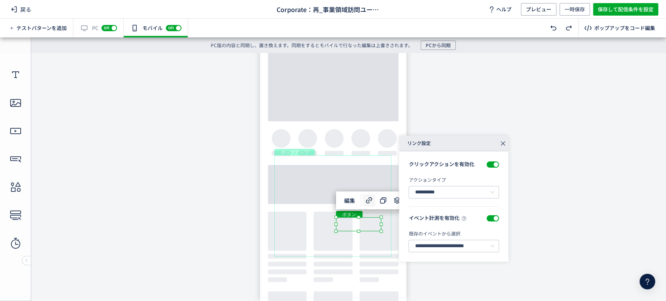
click at [328, 234] on div "ポップアップ" at bounding box center [332, 205] width 117 height 101
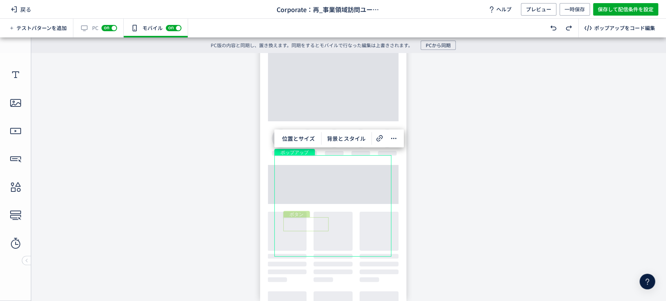
click at [322, 226] on div "ボタン" at bounding box center [305, 224] width 45 height 14
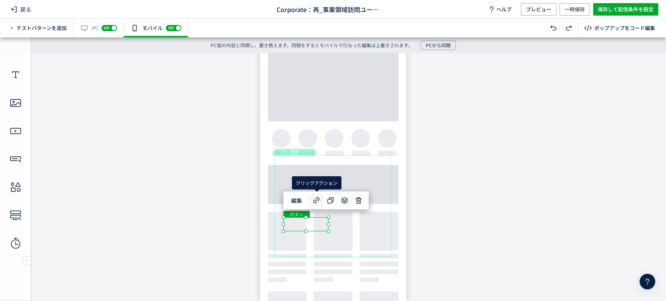
click at [315, 197] on icon at bounding box center [316, 200] width 9 height 9
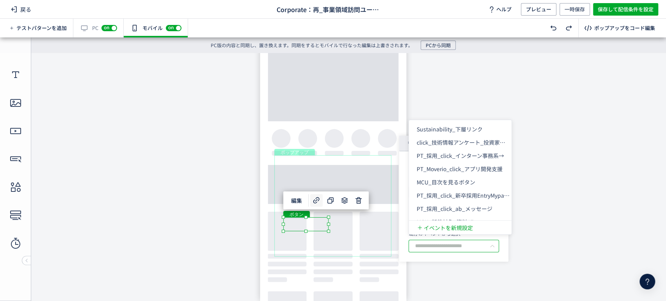
scroll to position [1254, 0]
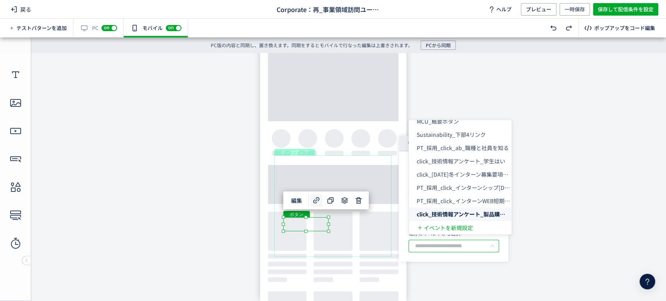
drag, startPoint x: 427, startPoint y: 245, endPoint x: 474, endPoint y: 241, distance: 46.9
click at [474, 241] on input "text" at bounding box center [453, 246] width 90 height 12
drag, startPoint x: 428, startPoint y: 245, endPoint x: 511, endPoint y: 249, distance: 82.8
click at [511, 249] on div "**********" at bounding box center [499, 199] width 200 height 126
click at [452, 252] on input "text" at bounding box center [453, 246] width 90 height 12
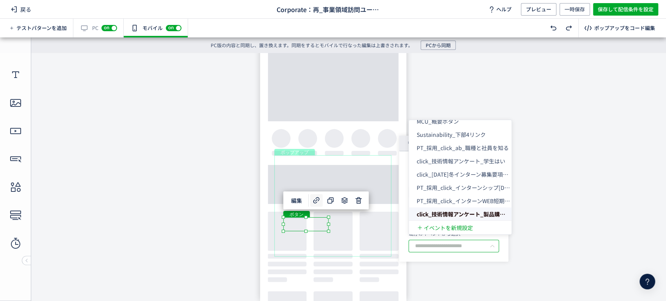
type input "**********"
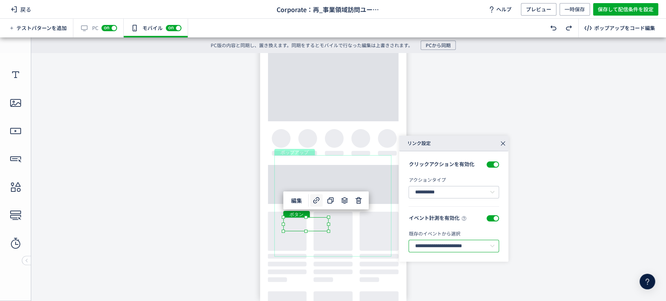
scroll to position [0, 30]
click at [372, 223] on div "ボタン" at bounding box center [358, 224] width 45 height 14
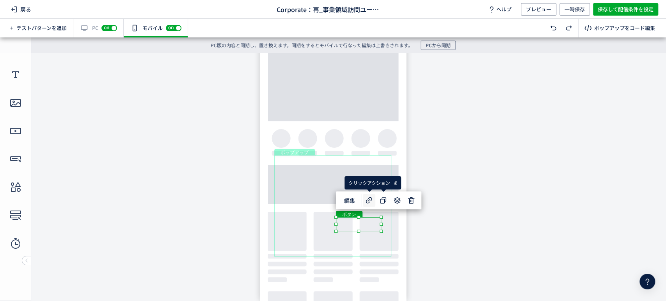
click at [374, 200] on span at bounding box center [369, 200] width 12 height 12
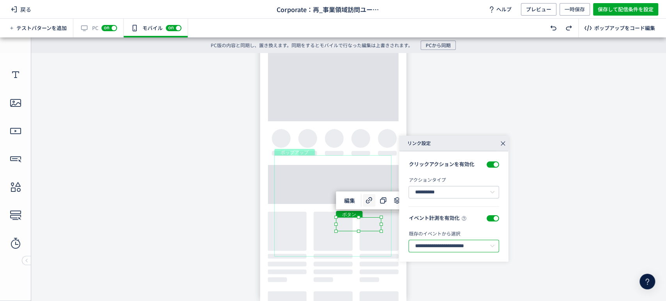
click at [428, 243] on input "**********" at bounding box center [453, 246] width 90 height 12
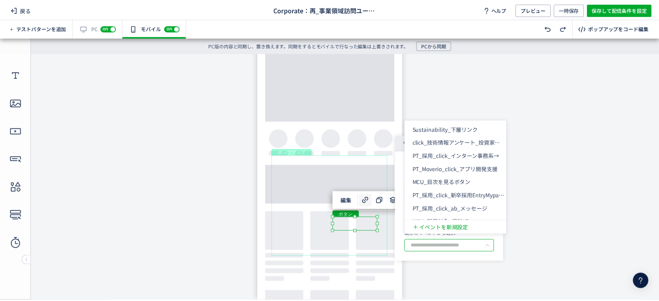
scroll to position [1016, 0]
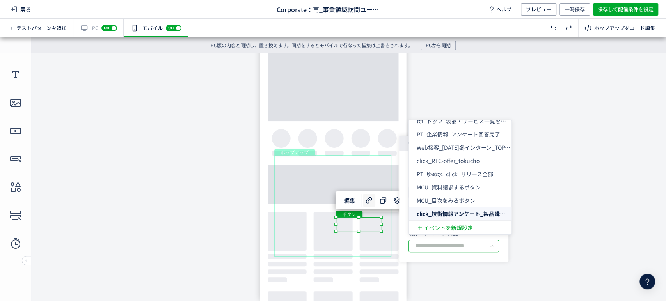
click at [479, 236] on div "既存のイベントから選択" at bounding box center [453, 233] width 90 height 7
type input "**********"
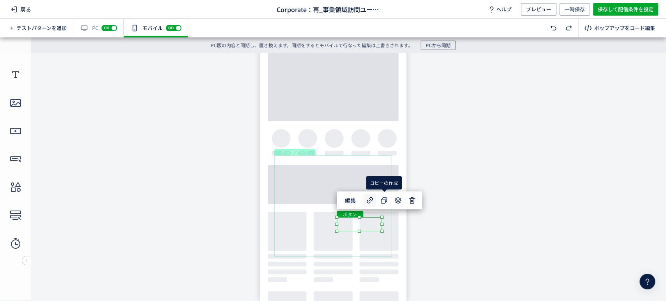
click at [371, 197] on icon at bounding box center [369, 200] width 9 height 9
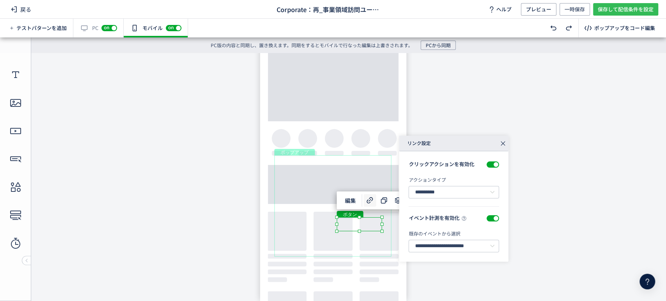
click at [615, 11] on span "保存して配信条件を設定" at bounding box center [625, 9] width 56 height 12
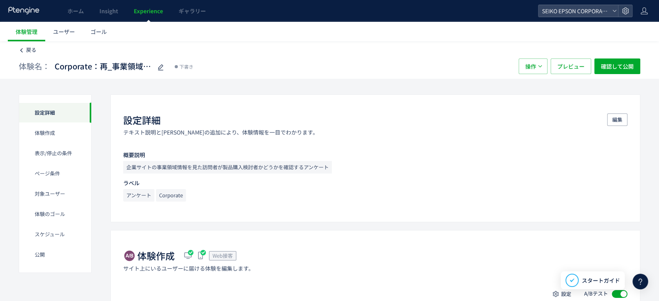
click at [28, 46] on span "戻る" at bounding box center [31, 49] width 10 height 7
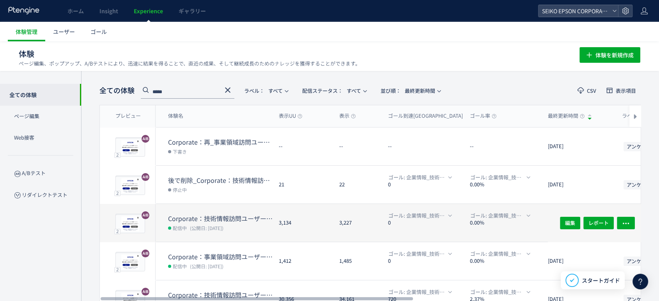
click at [209, 218] on dt "Corporate：技術情報訪問ユーザー属性調査_製品購入検討1" at bounding box center [220, 218] width 105 height 9
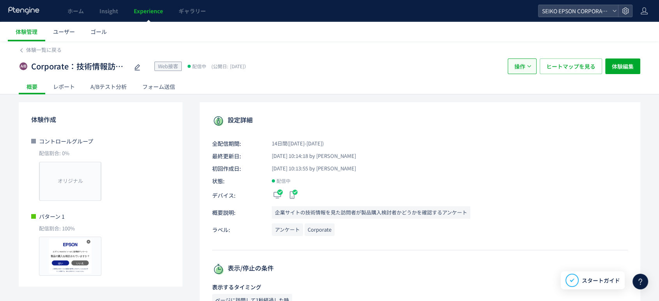
click at [526, 66] on button "操作" at bounding box center [522, 66] width 29 height 16
click at [521, 103] on li "複製" at bounding box center [522, 104] width 27 height 14
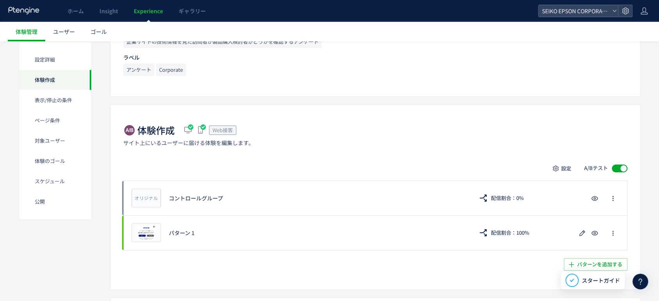
scroll to position [184, 0]
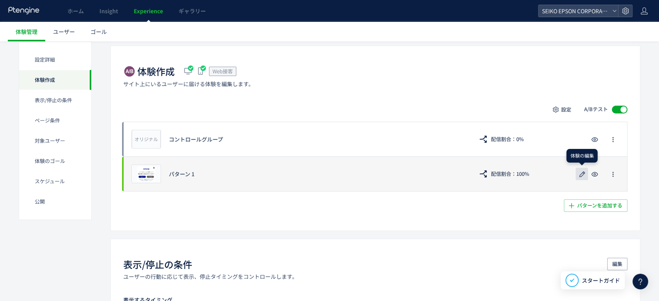
click at [582, 172] on icon "button" at bounding box center [581, 174] width 9 height 9
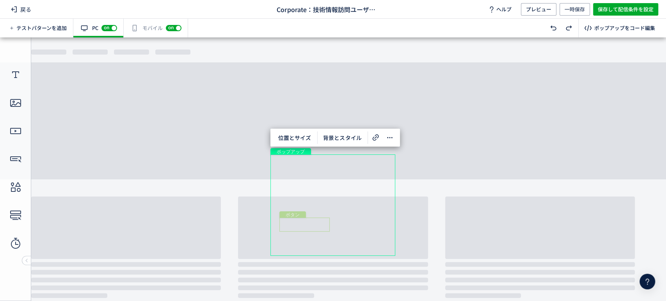
click at [316, 226] on div "ボタン" at bounding box center [304, 225] width 50 height 14
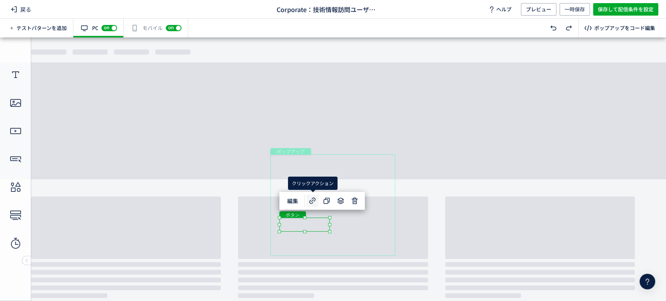
click at [313, 201] on icon at bounding box center [312, 200] width 9 height 9
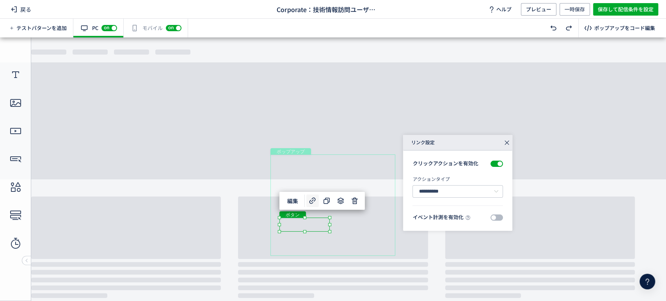
click at [496, 216] on span at bounding box center [496, 217] width 12 height 6
click at [465, 246] on input "text" at bounding box center [457, 245] width 90 height 12
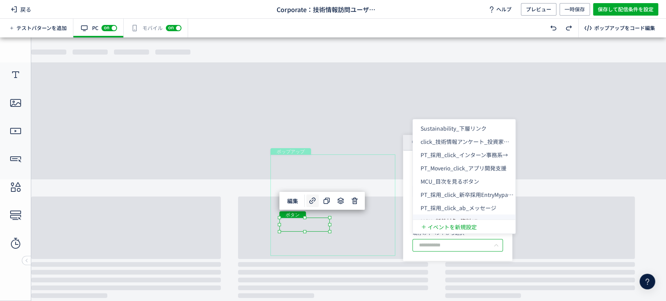
click at [480, 241] on input "text" at bounding box center [457, 245] width 90 height 12
paste input "**********"
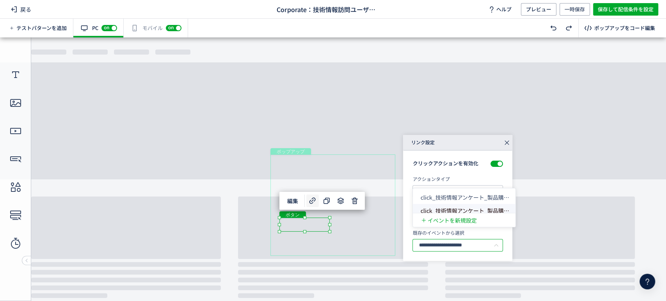
click at [474, 208] on span "click_技術情報アンケート_製品購入検討はい" at bounding box center [475, 211] width 110 height 8
type input "**********"
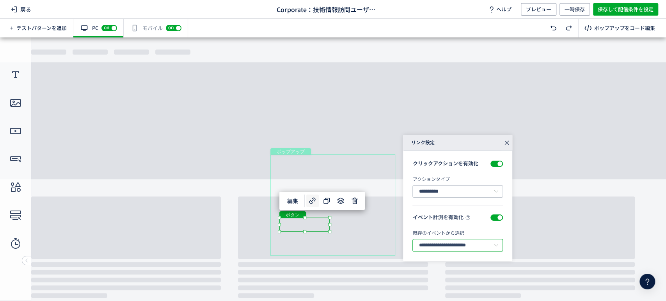
scroll to position [0, 20]
click at [353, 221] on div "ボタン" at bounding box center [361, 225] width 50 height 14
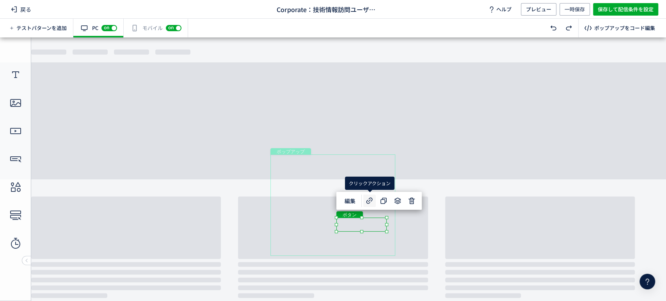
click at [370, 202] on icon at bounding box center [369, 200] width 9 height 9
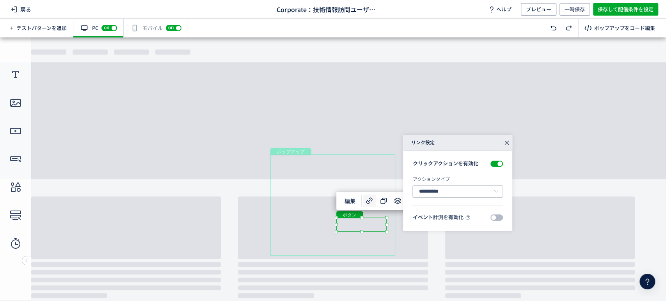
click at [500, 218] on span at bounding box center [496, 217] width 12 height 6
click at [459, 249] on input "text" at bounding box center [457, 245] width 90 height 12
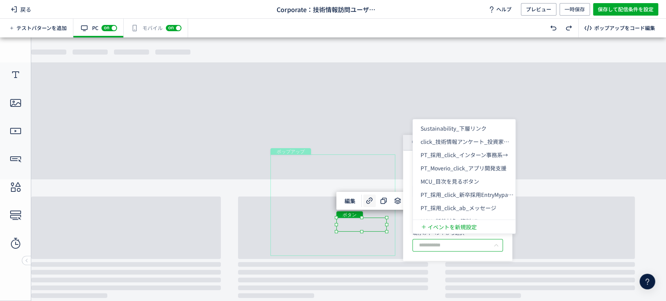
paste input "**********"
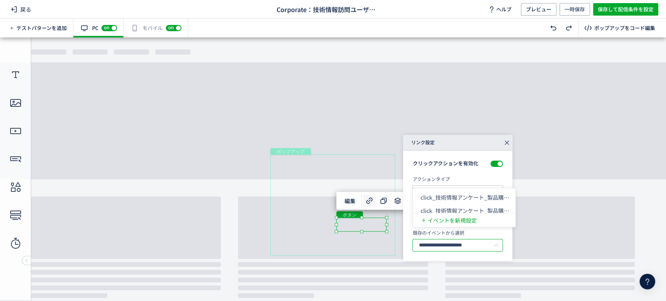
scroll to position [0, 19]
click at [481, 196] on span "click_技術情報アンケート_製品購入検討いいえ" at bounding box center [478, 197] width 116 height 8
type input "**********"
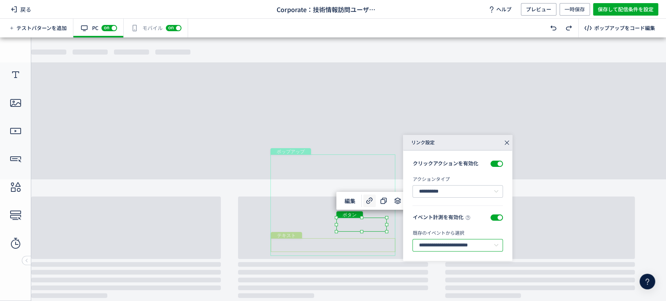
click at [372, 245] on div "テキスト" at bounding box center [333, 245] width 124 height 14
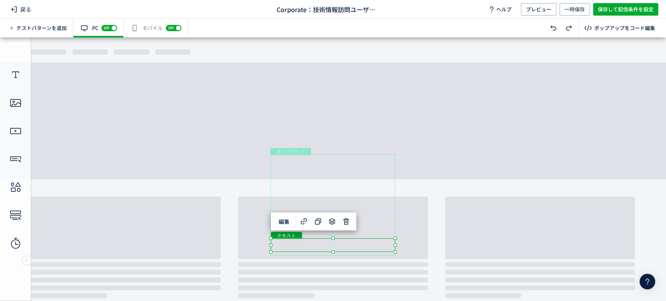
click at [312, 230] on div "編集" at bounding box center [313, 222] width 85 height 18
click at [319, 229] on div "編集" at bounding box center [313, 222] width 85 height 18
click at [381, 226] on div "ボタン" at bounding box center [361, 225] width 50 height 14
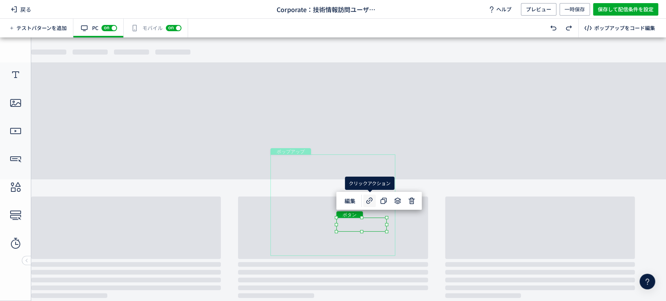
click at [371, 200] on icon at bounding box center [369, 200] width 9 height 9
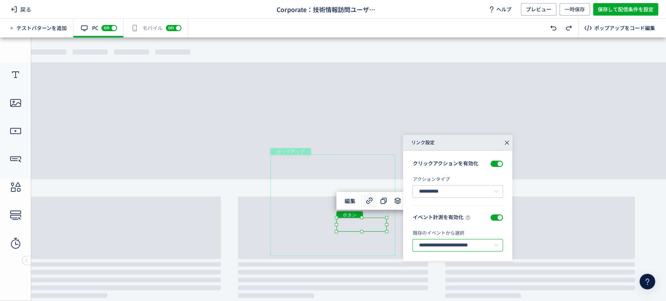
click at [431, 245] on input "**********" at bounding box center [457, 245] width 90 height 12
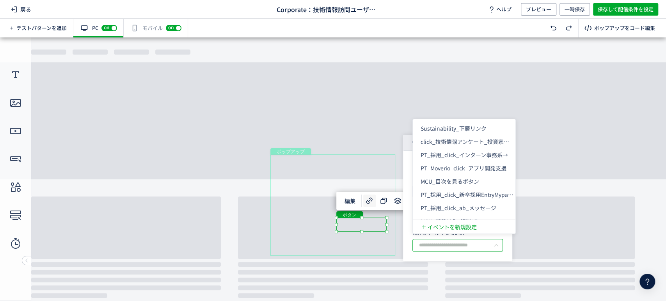
scroll to position [1016, 0]
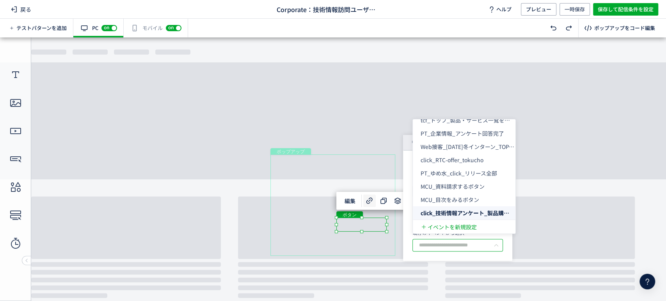
click at [418, 255] on section "イベント計測を有効化 既存のイベントから選択" at bounding box center [457, 237] width 90 height 47
type input "**********"
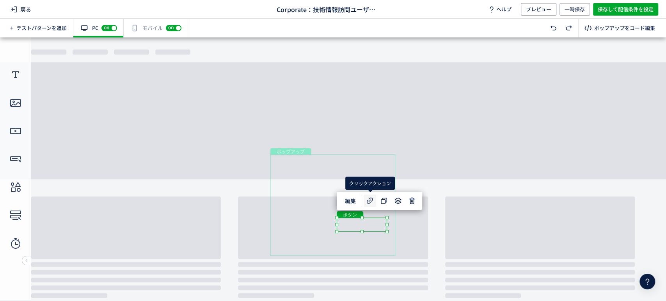
click at [370, 207] on span at bounding box center [369, 201] width 12 height 12
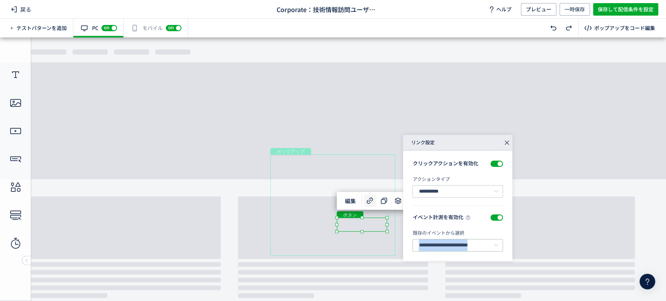
drag, startPoint x: 409, startPoint y: 243, endPoint x: 499, endPoint y: 241, distance: 90.1
click at [499, 241] on div "**********" at bounding box center [457, 206] width 109 height 110
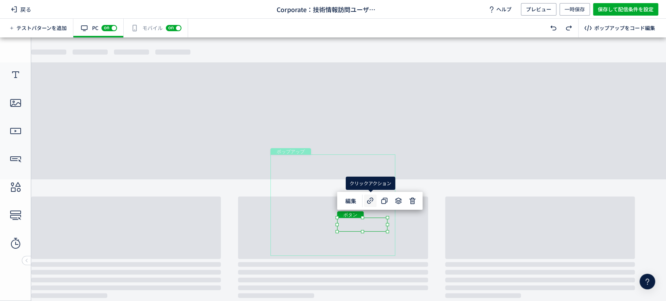
click at [368, 202] on use at bounding box center [370, 200] width 6 height 6
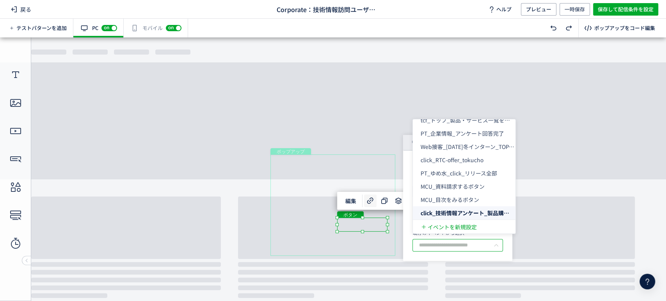
drag, startPoint x: 443, startPoint y: 245, endPoint x: 466, endPoint y: 245, distance: 23.0
click at [466, 245] on input "text" at bounding box center [457, 245] width 90 height 12
click at [462, 252] on section "イベント計測を有効化 既存のイベントから選択" at bounding box center [457, 237] width 90 height 47
type input "**********"
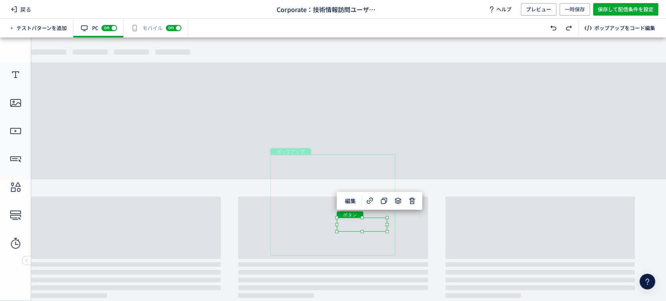
scroll to position [0, 0]
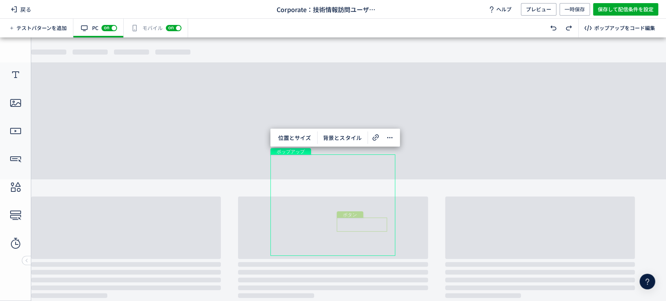
click at [382, 226] on div "ボタン" at bounding box center [362, 225] width 50 height 14
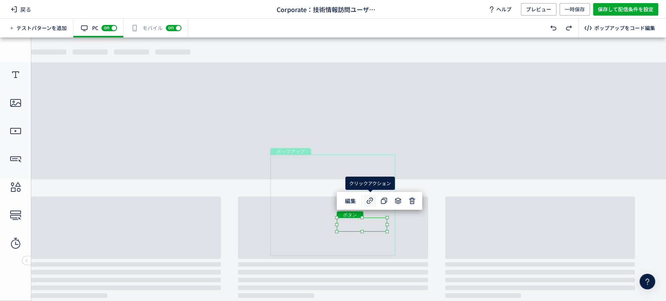
click at [370, 198] on use at bounding box center [370, 200] width 6 height 6
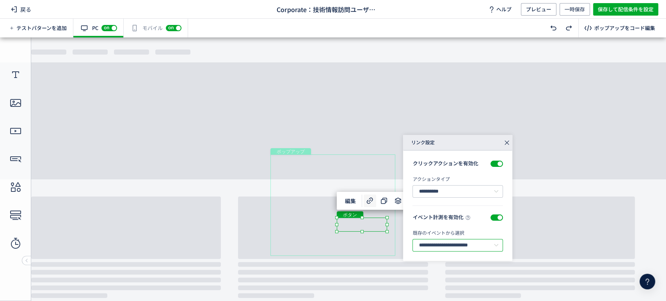
click at [467, 243] on input "**********" at bounding box center [457, 245] width 90 height 12
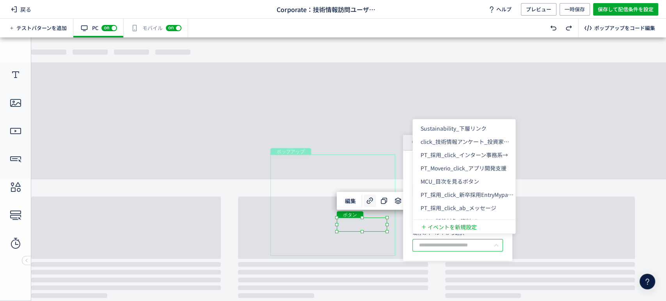
scroll to position [1016, 0]
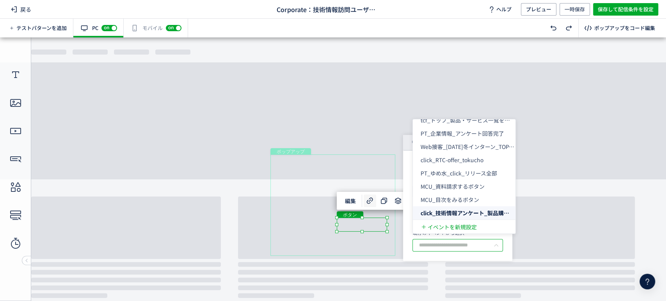
click at [476, 256] on section "イベント計測を有効化 既存のイベントから選択" at bounding box center [457, 237] width 90 height 47
type input "**********"
drag, startPoint x: 451, startPoint y: 243, endPoint x: 474, endPoint y: 242, distance: 23.4
click at [474, 242] on input "text" at bounding box center [457, 245] width 90 height 12
click at [425, 246] on input "text" at bounding box center [457, 245] width 90 height 12
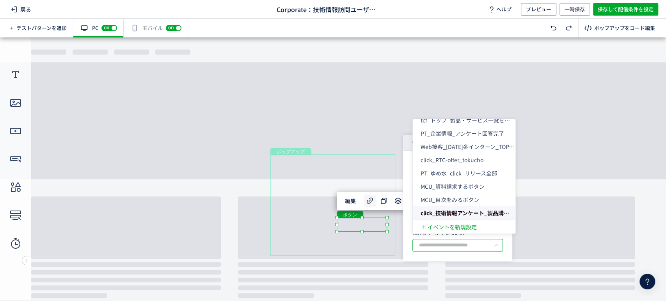
type input "**********"
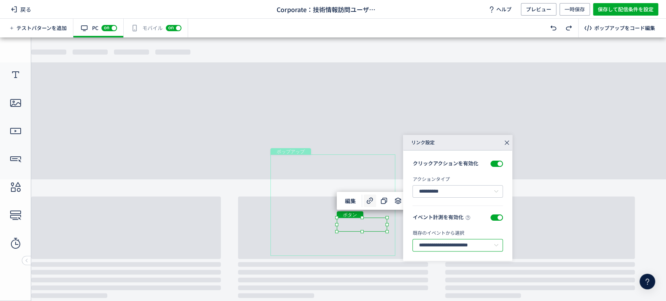
scroll to position [0, 35]
click at [302, 227] on div "ボタン" at bounding box center [304, 225] width 50 height 14
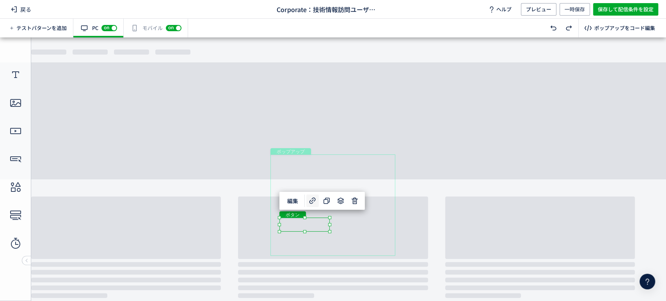
click at [313, 203] on icon at bounding box center [312, 200] width 9 height 9
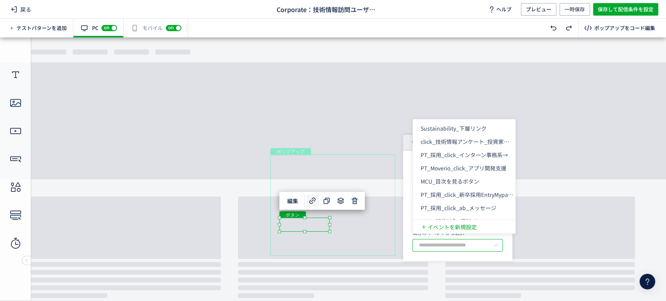
click at [463, 243] on input "text" at bounding box center [457, 245] width 90 height 12
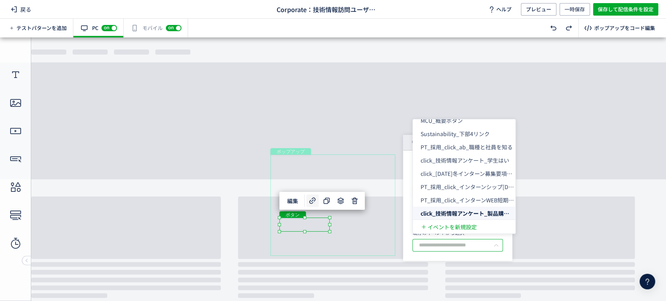
click at [466, 254] on section "イベント計測を有効化 既存のイベントから選択" at bounding box center [457, 237] width 90 height 47
type input "**********"
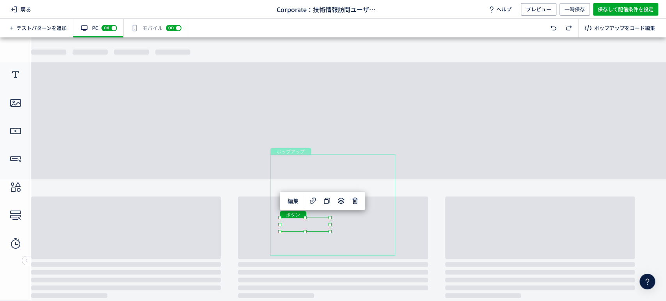
scroll to position [0, 0]
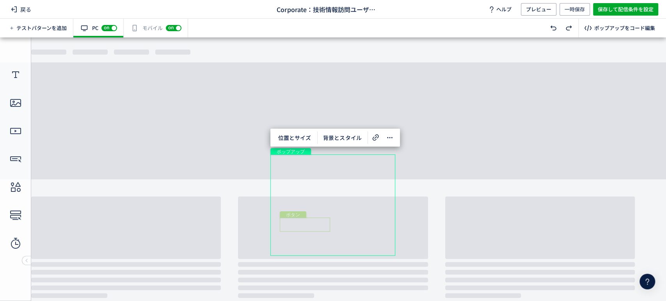
click at [313, 223] on div "ボタン" at bounding box center [305, 225] width 50 height 14
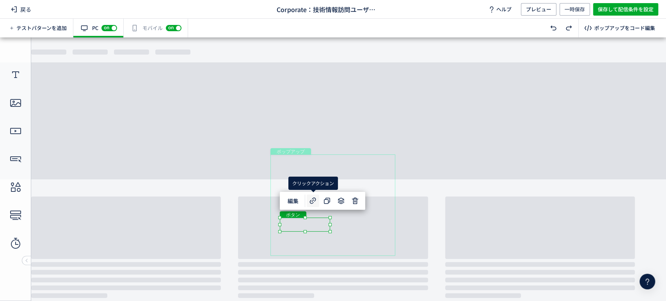
click at [314, 200] on icon at bounding box center [312, 200] width 9 height 9
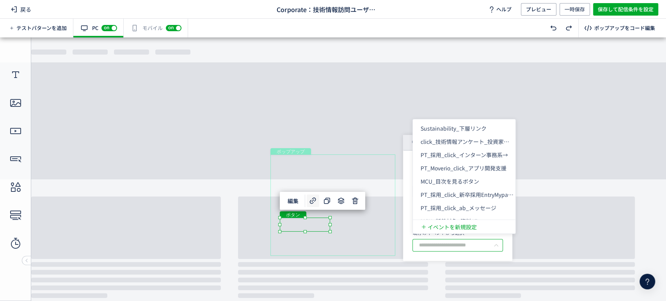
scroll to position [1254, 0]
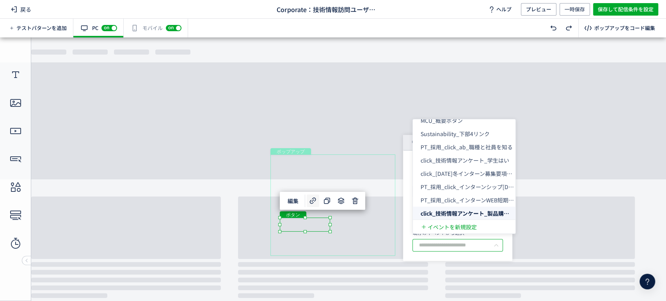
drag, startPoint x: 456, startPoint y: 245, endPoint x: 485, endPoint y: 244, distance: 29.3
click at [485, 244] on input "text" at bounding box center [457, 245] width 90 height 12
click at [496, 244] on icon at bounding box center [496, 245] width 10 height 12
type input "**********"
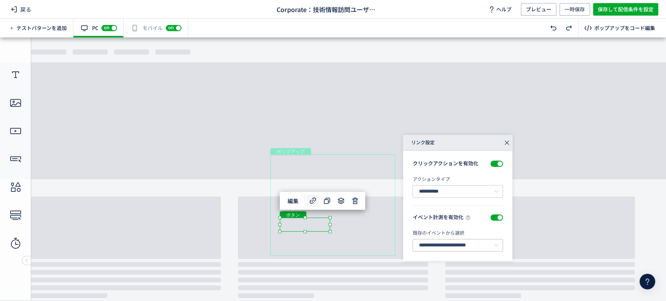
click at [496, 244] on icon at bounding box center [496, 245] width 10 height 12
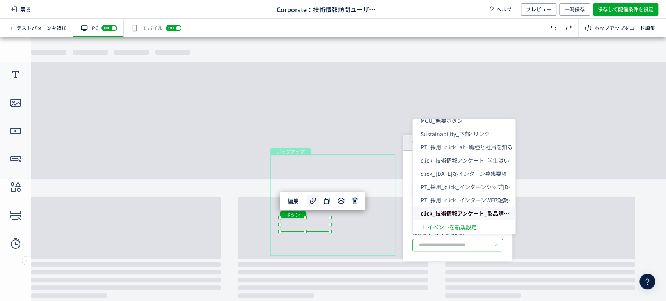
click at [499, 253] on section "イベント計測を有効化 既存のイベントから選択" at bounding box center [457, 237] width 90 height 47
type input "**********"
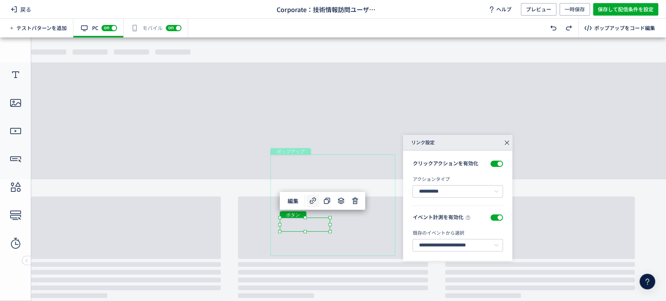
click at [430, 234] on span "既存のイベントから選択" at bounding box center [437, 232] width 51 height 7
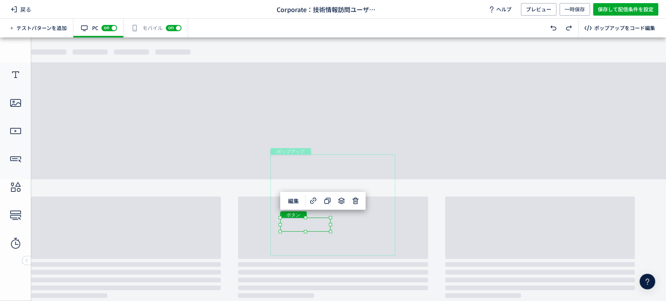
scroll to position [0, 0]
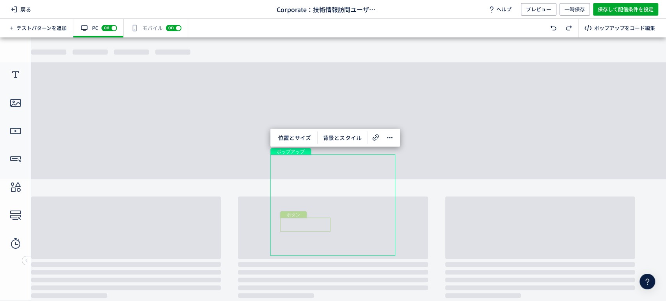
click at [309, 225] on div "ボタン" at bounding box center [305, 225] width 50 height 14
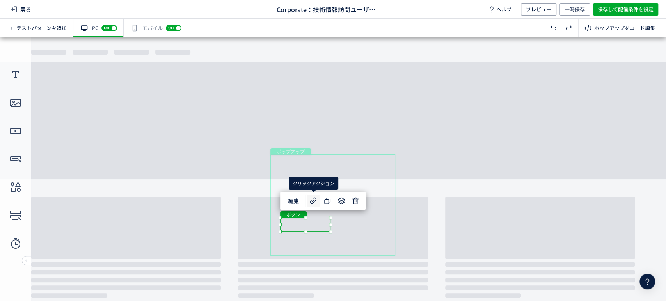
click at [315, 201] on use at bounding box center [313, 200] width 6 height 6
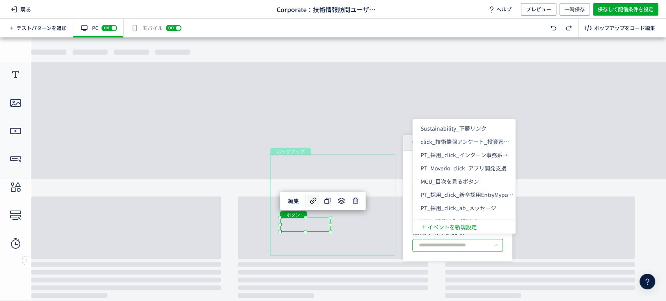
scroll to position [1254, 0]
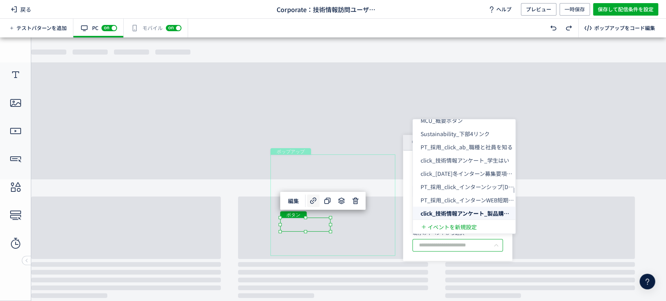
drag, startPoint x: 453, startPoint y: 239, endPoint x: 490, endPoint y: 211, distance: 46.7
click at [490, 211] on body "**********" at bounding box center [333, 150] width 666 height 301
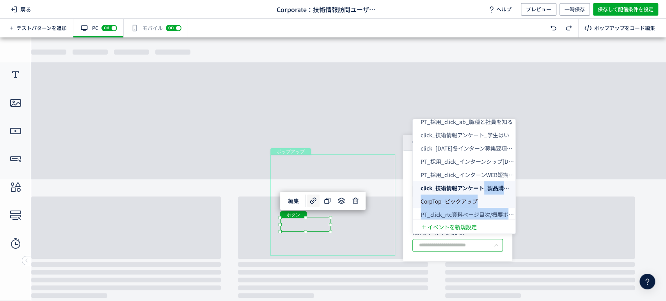
scroll to position [1282, 0]
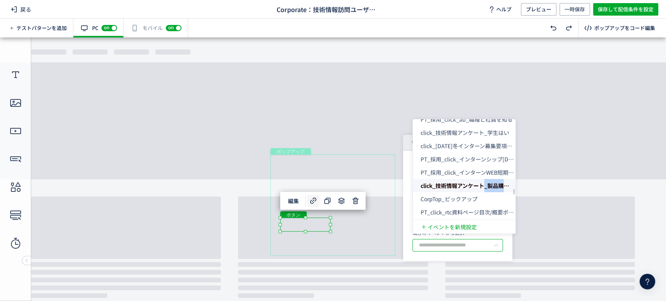
drag, startPoint x: 485, startPoint y: 210, endPoint x: 513, endPoint y: 188, distance: 35.5
click at [513, 188] on span "click_技術情報アンケート_製品購入検討はい" at bounding box center [475, 186] width 110 height 8
type input "**********"
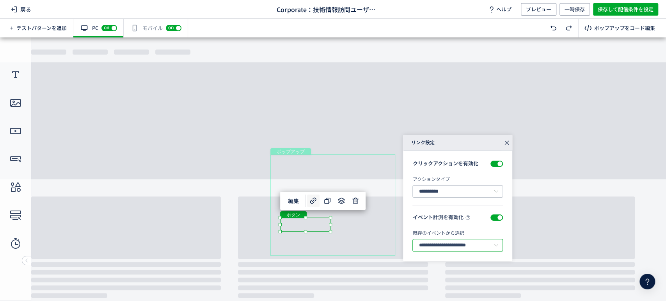
scroll to position [0, 30]
click at [601, 9] on span "保存して配信条件を設定" at bounding box center [625, 9] width 56 height 12
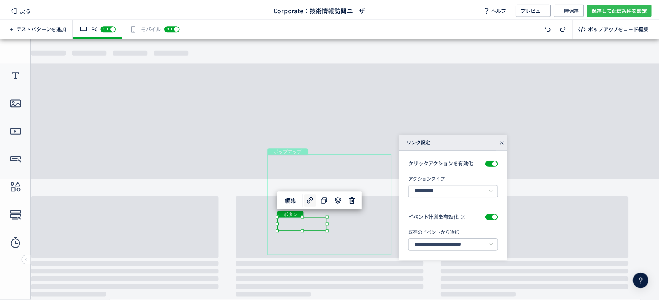
scroll to position [0, 0]
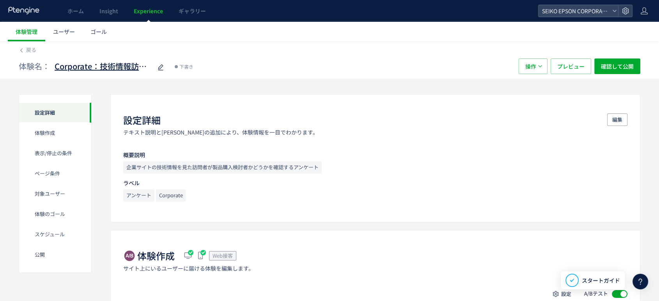
click at [56, 68] on span "Corporate：技術情報訪問ユーザー属性調査_製品購入検討1(copy)" at bounding box center [103, 66] width 97 height 11
click at [98, 66] on input "**********" at bounding box center [103, 67] width 97 height 16
drag, startPoint x: 120, startPoint y: 67, endPoint x: 205, endPoint y: 57, distance: 85.6
click at [205, 57] on div "**********" at bounding box center [330, 66] width 622 height 25
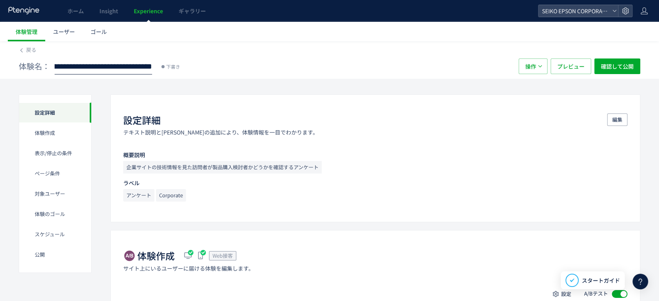
type input "**********"
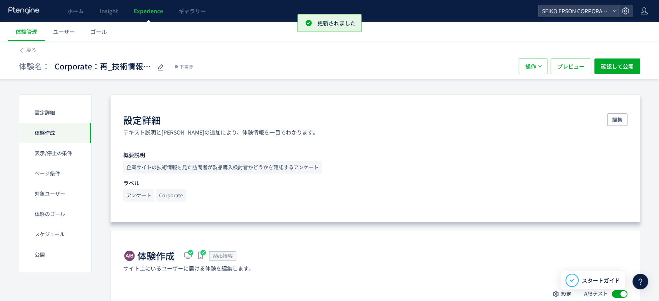
scroll to position [106, 0]
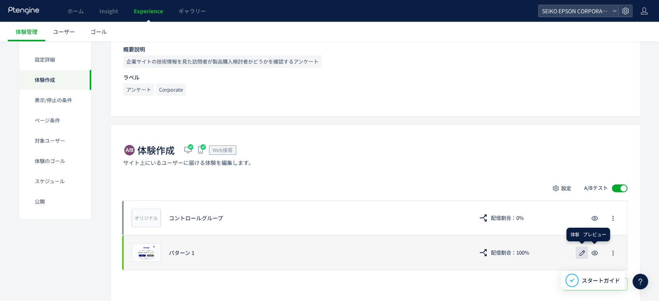
click at [584, 252] on use "button" at bounding box center [582, 253] width 6 height 6
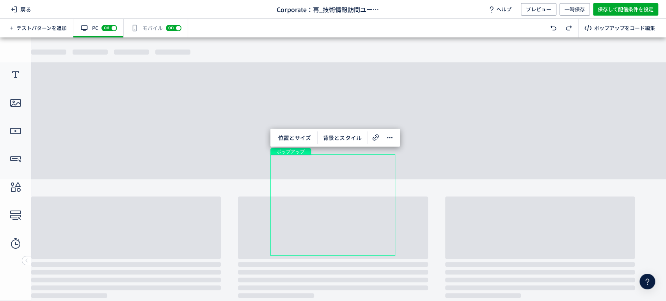
click at [140, 29] on div "有効な編集箇所が確認されません モバイル off on" at bounding box center [156, 28] width 64 height 19
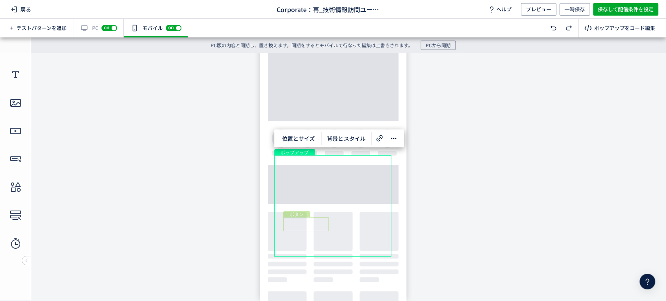
click at [319, 227] on div "ボタン" at bounding box center [305, 224] width 45 height 14
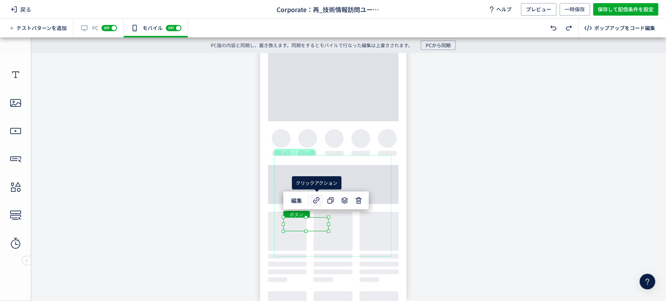
click at [315, 202] on icon at bounding box center [316, 200] width 9 height 9
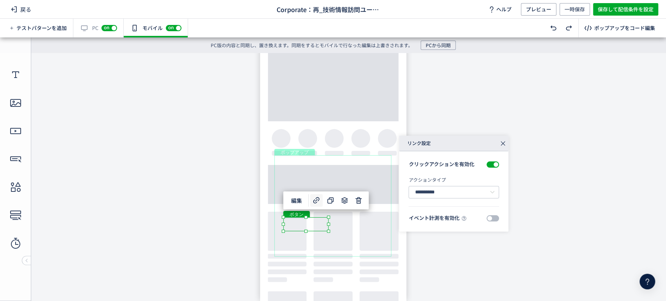
click at [491, 216] on span at bounding box center [492, 218] width 12 height 6
click at [472, 243] on input "text" at bounding box center [453, 246] width 90 height 12
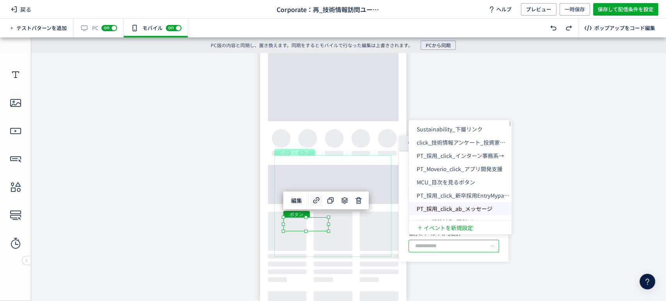
paste input "**********"
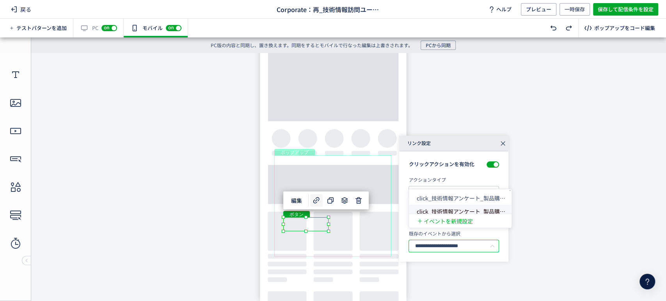
scroll to position [0, 20]
click at [483, 210] on span "click_技術情報アンケート_製品購入検討はい" at bounding box center [471, 211] width 110 height 8
type input "**********"
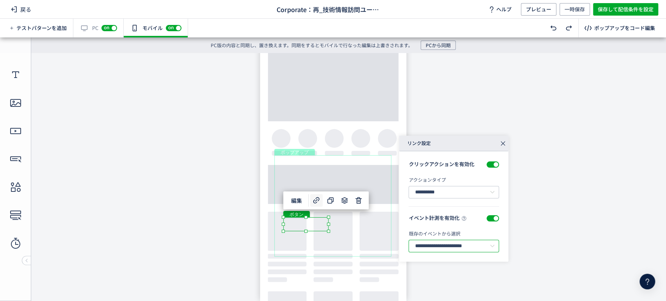
scroll to position [0, 30]
click at [375, 229] on div "ボタン" at bounding box center [358, 224] width 45 height 14
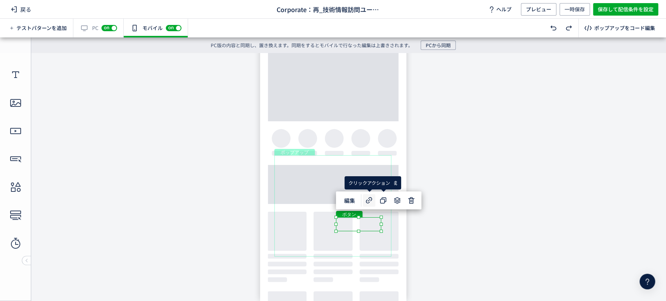
click at [368, 200] on icon at bounding box center [368, 200] width 9 height 9
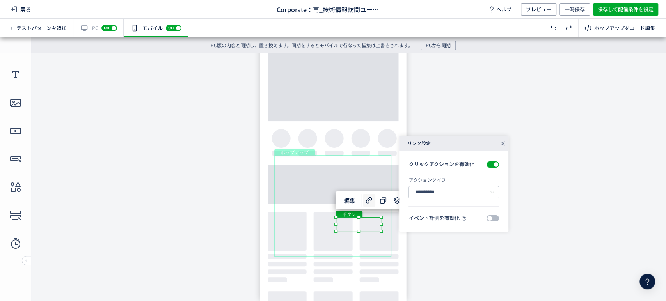
click at [493, 216] on span at bounding box center [492, 218] width 12 height 6
click at [465, 244] on input "text" at bounding box center [453, 246] width 90 height 12
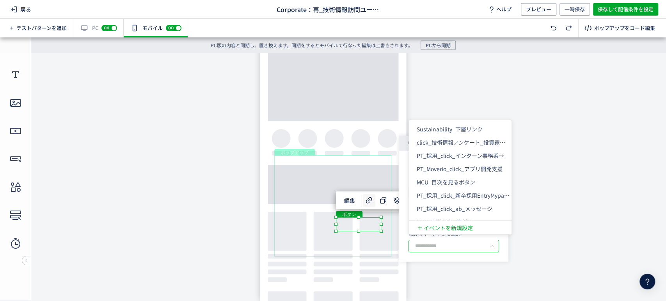
paste input "**********"
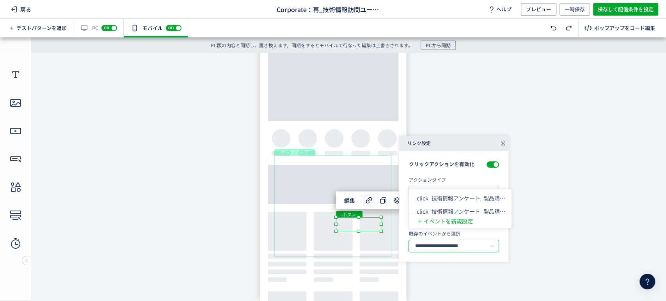
scroll to position [0, 20]
click at [466, 198] on span "click_技術情報アンケート_製品購入検討いいえ" at bounding box center [474, 198] width 116 height 8
type input "**********"
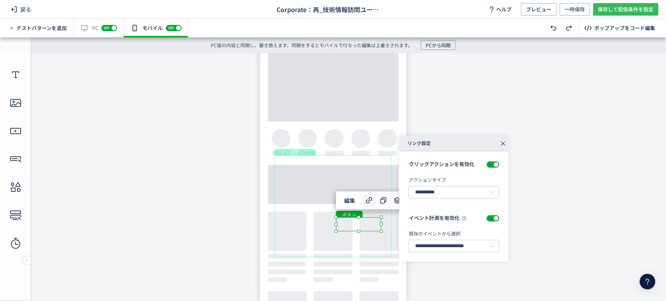
click at [618, 9] on span "保存して配信条件を設定" at bounding box center [625, 9] width 56 height 12
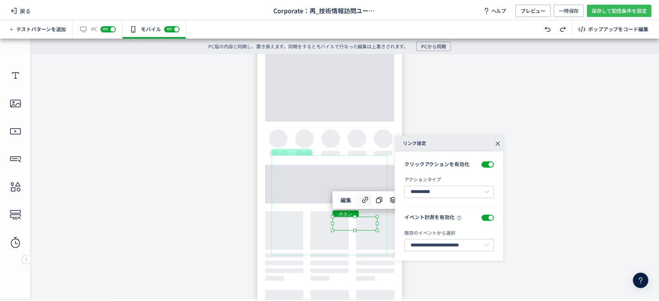
scroll to position [0, 0]
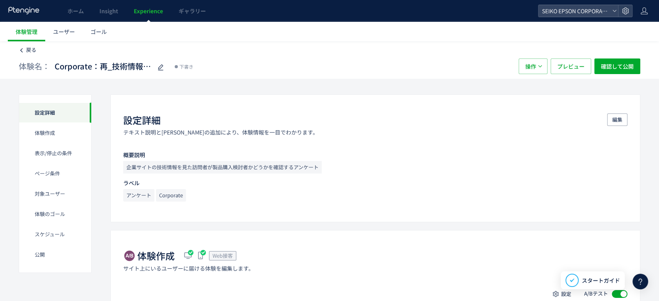
click at [34, 52] on span "戻る" at bounding box center [31, 49] width 10 height 7
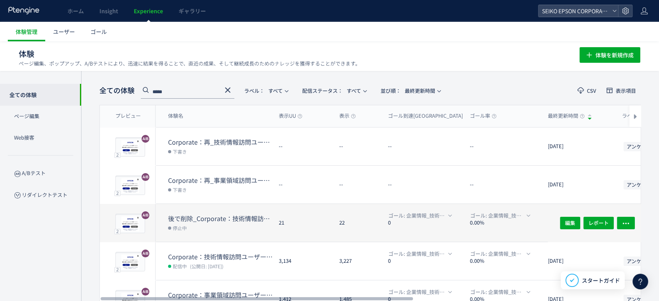
scroll to position [37, 0]
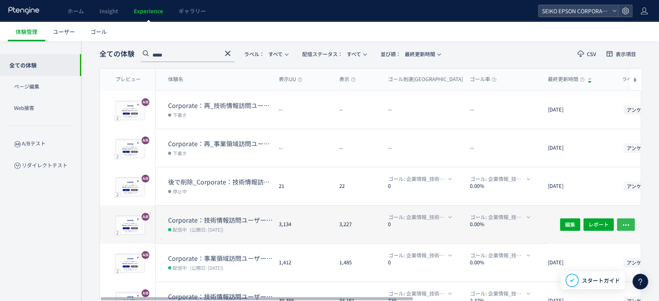
click at [627, 223] on icon "button" at bounding box center [626, 225] width 8 height 8
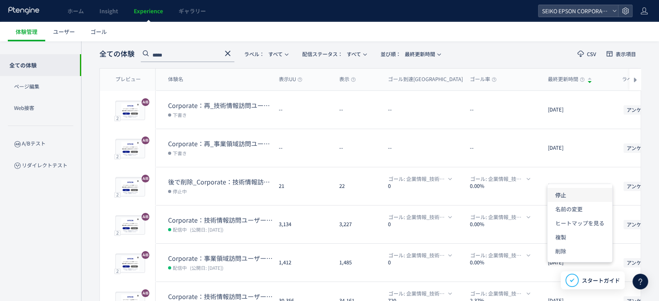
click at [586, 216] on li "停止" at bounding box center [579, 223] width 65 height 14
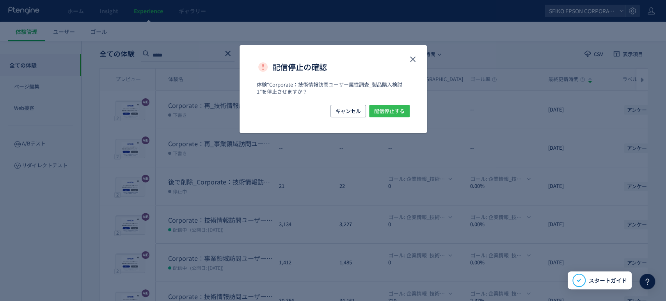
click at [393, 114] on span "配信停止する" at bounding box center [389, 111] width 30 height 12
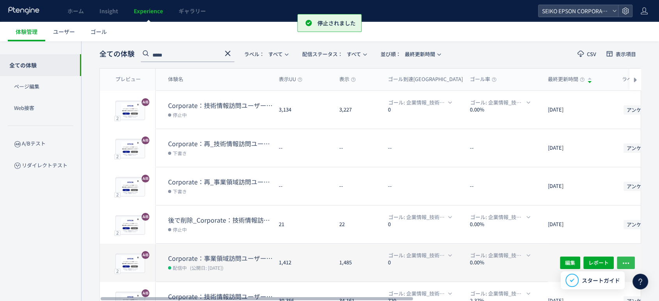
click at [627, 260] on icon "button" at bounding box center [626, 263] width 8 height 8
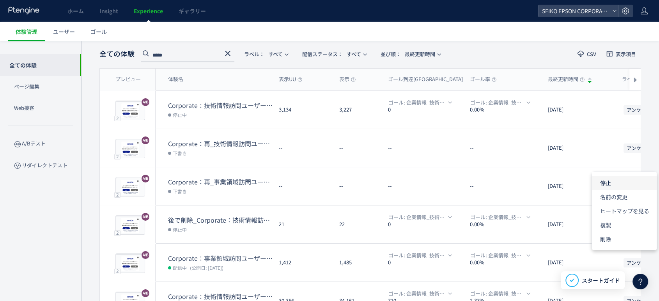
click at [619, 204] on li "停止" at bounding box center [624, 211] width 65 height 14
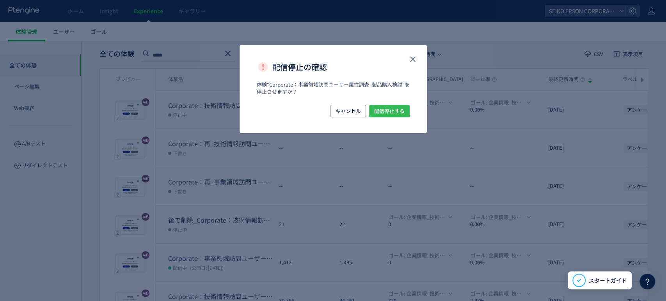
click at [388, 107] on span "配信停止する" at bounding box center [389, 111] width 30 height 12
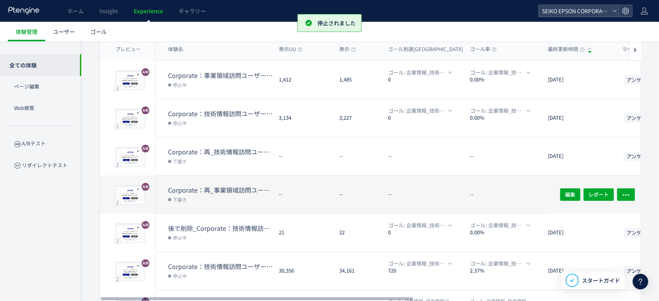
scroll to position [67, 0]
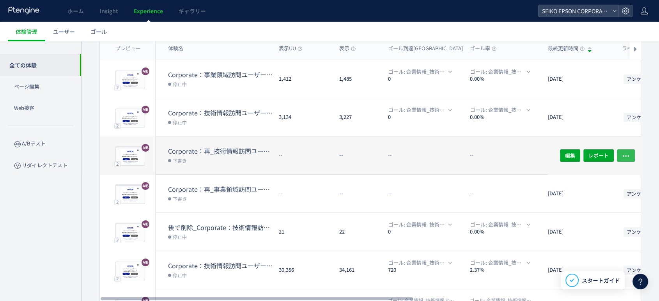
click at [624, 154] on icon "button" at bounding box center [626, 156] width 8 height 8
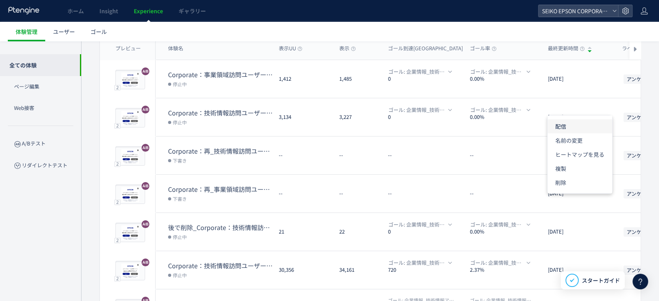
click at [571, 147] on li "配信" at bounding box center [579, 154] width 65 height 14
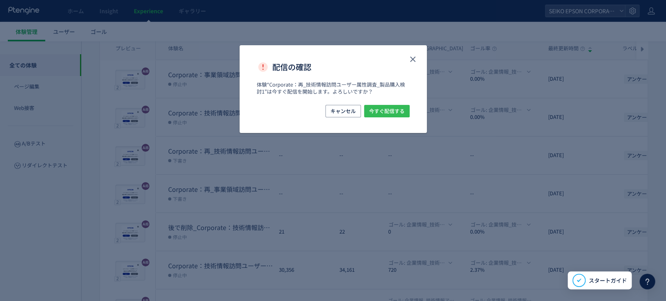
click at [394, 113] on span "今すぐ配信する" at bounding box center [386, 111] width 35 height 12
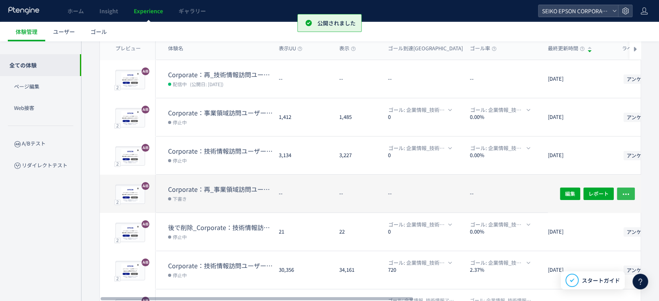
click at [625, 195] on icon "button" at bounding box center [626, 194] width 8 height 8
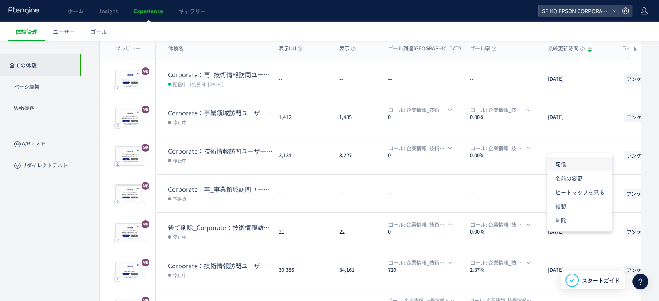
click at [561, 185] on li "配信" at bounding box center [579, 192] width 65 height 14
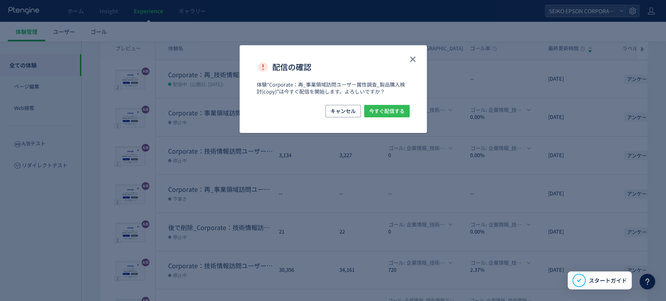
click at [393, 110] on span "今すぐ配信する" at bounding box center [386, 111] width 35 height 12
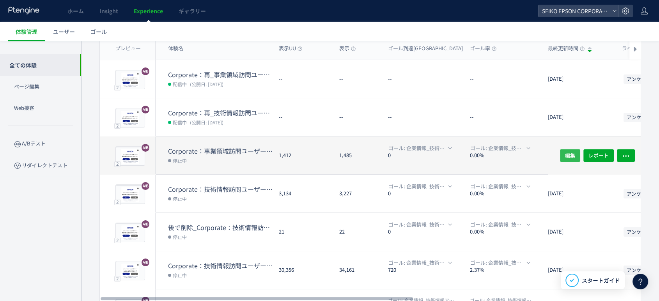
click at [565, 157] on span "編集" at bounding box center [570, 155] width 10 height 12
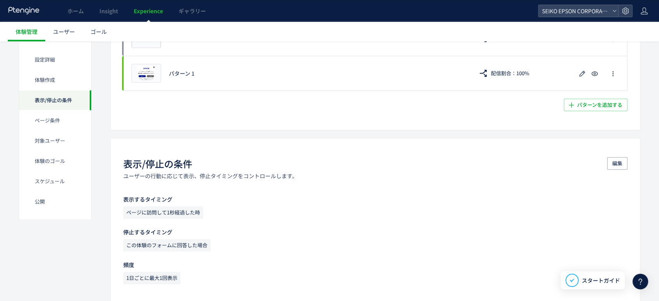
scroll to position [281, 0]
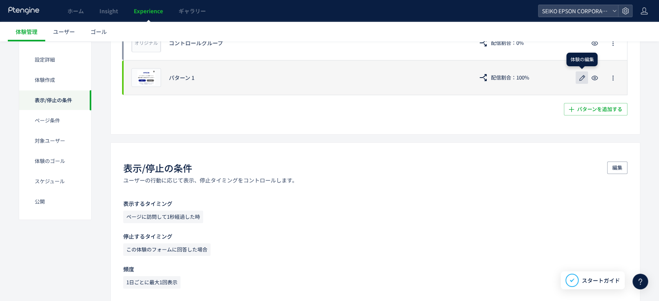
click at [582, 80] on icon "button" at bounding box center [581, 77] width 9 height 9
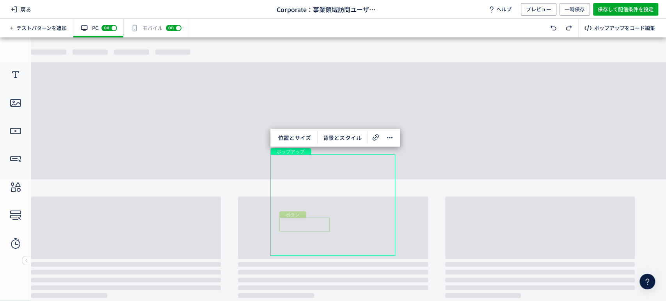
click at [319, 221] on div "ボタン" at bounding box center [304, 225] width 50 height 14
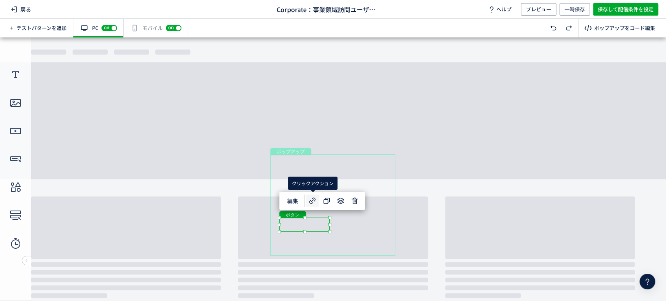
click at [313, 204] on icon at bounding box center [312, 200] width 9 height 9
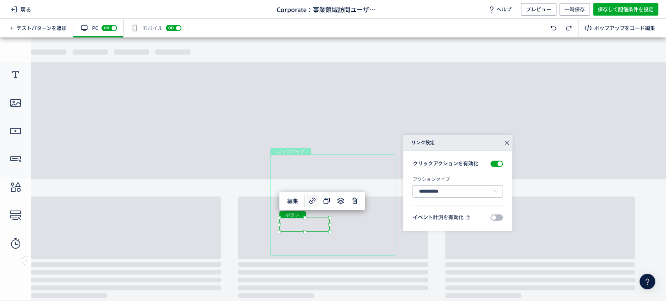
click at [510, 144] on icon at bounding box center [506, 142] width 11 height 11
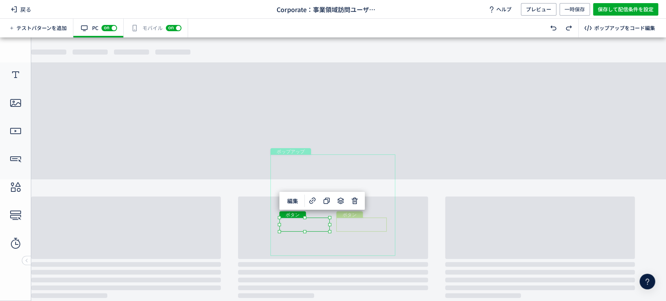
click at [377, 227] on div "ボタン" at bounding box center [361, 225] width 50 height 14
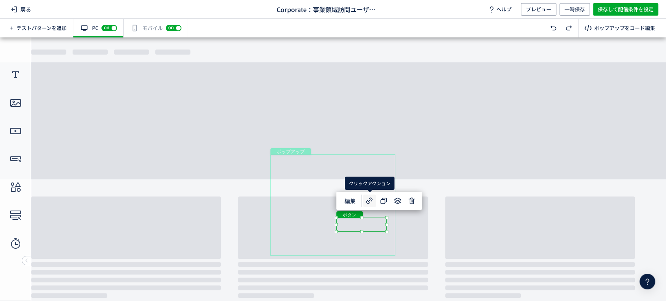
click at [367, 204] on icon at bounding box center [369, 200] width 9 height 9
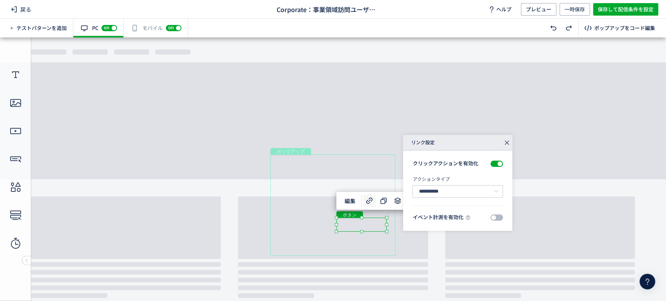
click at [507, 140] on icon at bounding box center [506, 142] width 11 height 11
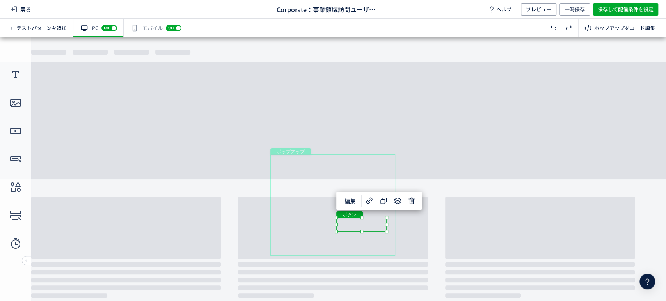
click at [154, 33] on div "有効な編集箇所が確認されません モバイル off on" at bounding box center [156, 28] width 64 height 19
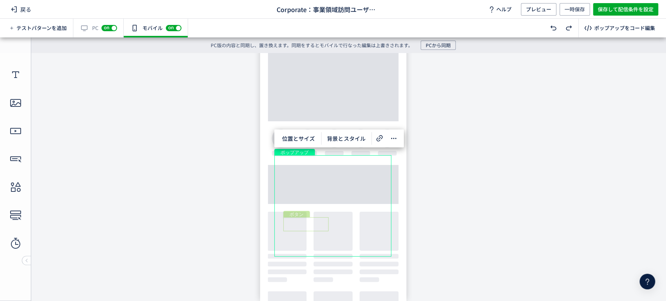
click at [318, 225] on div "ボタン" at bounding box center [305, 224] width 45 height 14
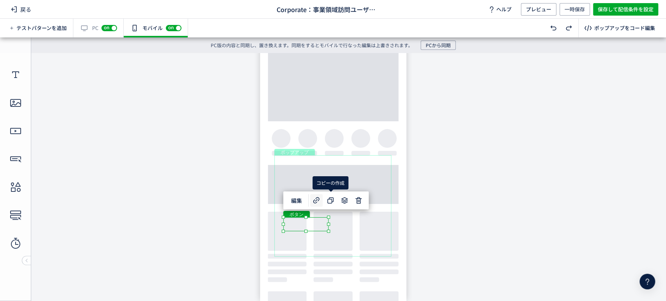
click at [312, 199] on icon at bounding box center [316, 200] width 9 height 9
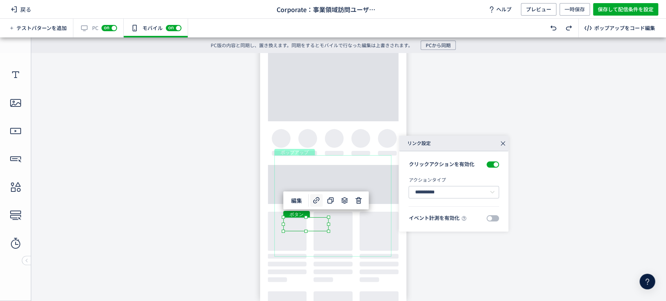
click at [504, 144] on icon at bounding box center [502, 143] width 11 height 11
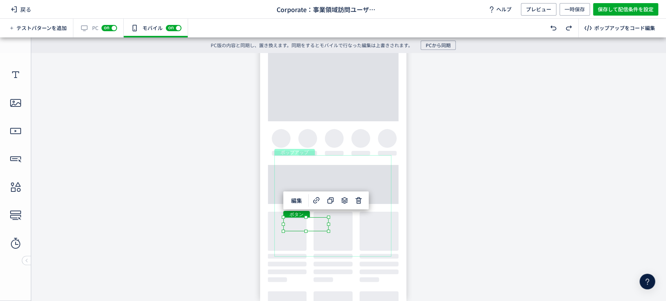
click at [34, 13] on div "戻る Corporate：事業領域訪問ユーザー属性調査_製品購入検討 ヘルプ プレビュー 一時保存 保存して配信条件を設定" at bounding box center [333, 9] width 666 height 19
click at [28, 9] on span "戻る" at bounding box center [21, 9] width 27 height 12
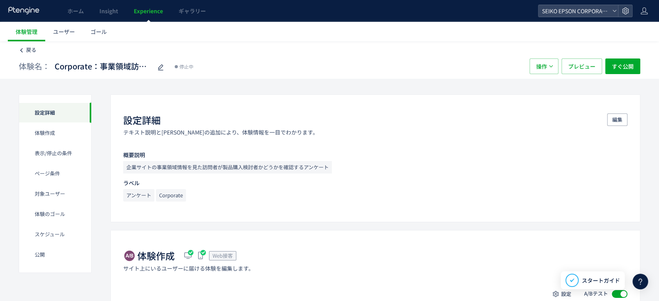
click at [28, 47] on span "戻る" at bounding box center [31, 49] width 10 height 7
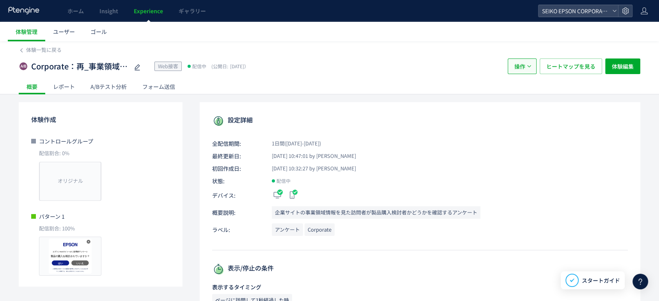
click at [524, 66] on span "操作" at bounding box center [519, 66] width 11 height 16
click at [449, 194] on p "デバイス:" at bounding box center [420, 196] width 416 height 12
click at [625, 66] on span "体験編集" at bounding box center [623, 66] width 22 height 16
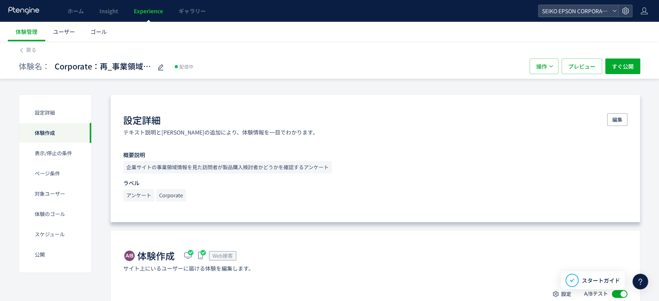
scroll to position [231, 0]
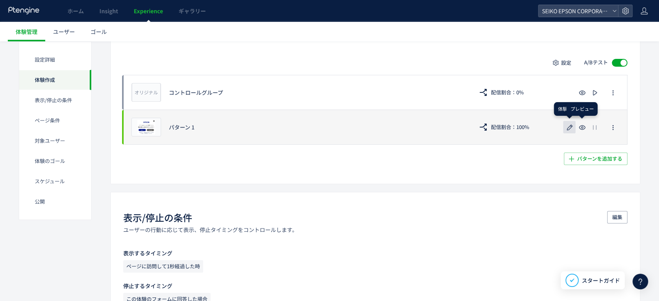
click at [569, 128] on icon "button" at bounding box center [569, 127] width 9 height 9
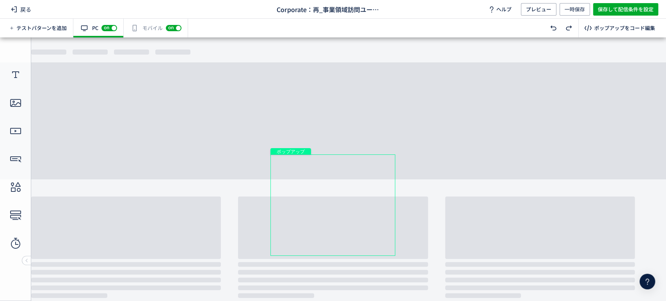
click at [316, 227] on div "ボタン" at bounding box center [304, 224] width 50 height 13
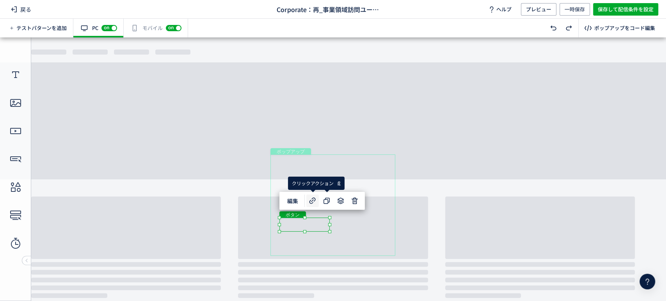
click at [312, 202] on icon at bounding box center [312, 200] width 9 height 9
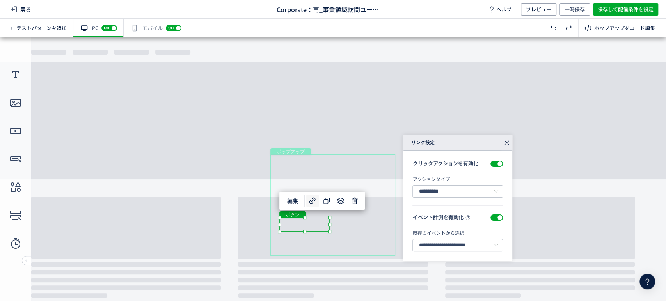
click at [506, 143] on use at bounding box center [507, 142] width 4 height 4
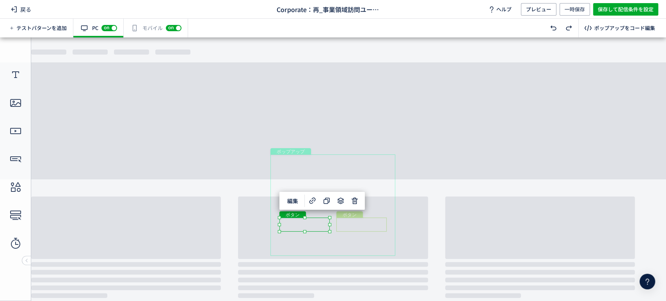
click at [370, 225] on div "ボタン" at bounding box center [361, 225] width 50 height 14
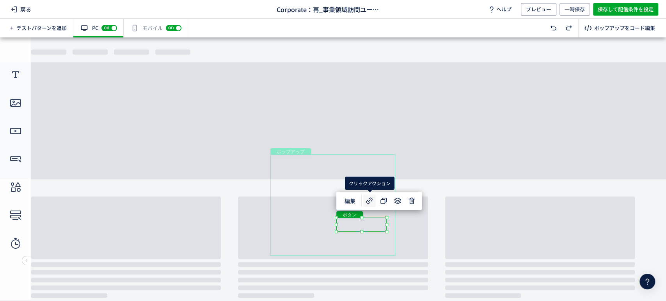
click at [370, 201] on icon at bounding box center [369, 200] width 9 height 9
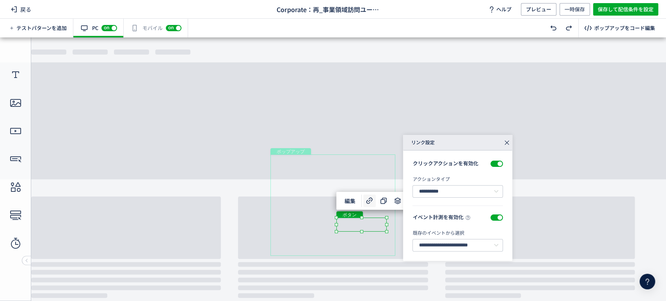
click at [148, 34] on div "有効な編集箇所が確認されません モバイル off on" at bounding box center [156, 28] width 64 height 19
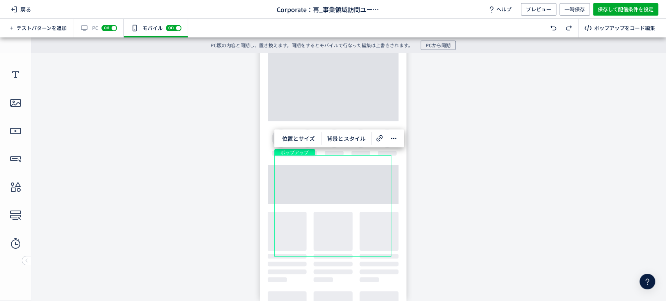
click at [311, 231] on div "ポップアップ" at bounding box center [332, 205] width 117 height 101
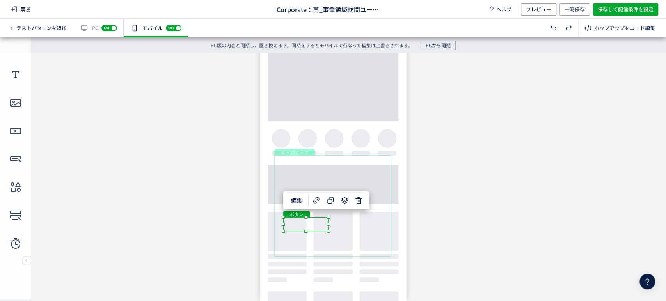
click at [323, 225] on div "ボタン" at bounding box center [305, 224] width 45 height 14
click at [317, 202] on icon at bounding box center [316, 200] width 9 height 9
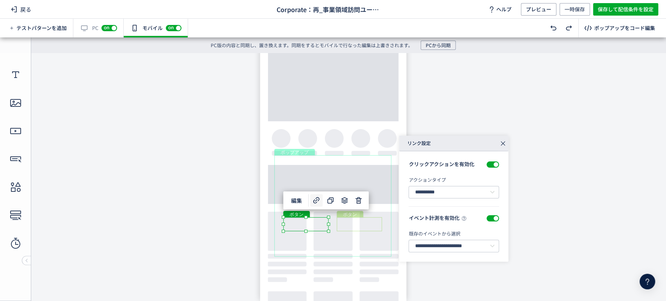
click at [358, 227] on div "ボタン" at bounding box center [359, 224] width 45 height 14
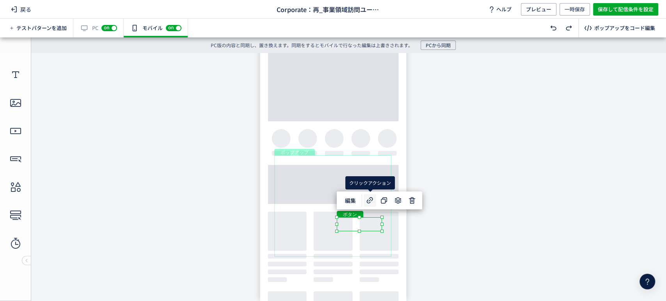
click at [372, 197] on icon at bounding box center [369, 200] width 9 height 9
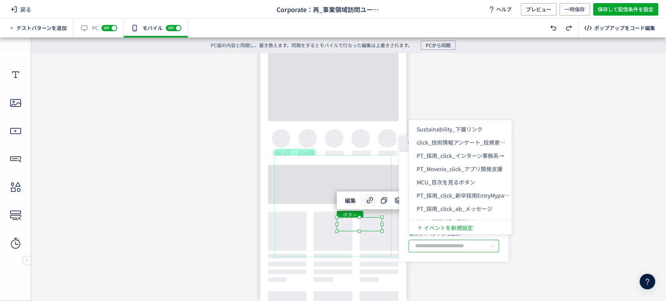
scroll to position [1016, 0]
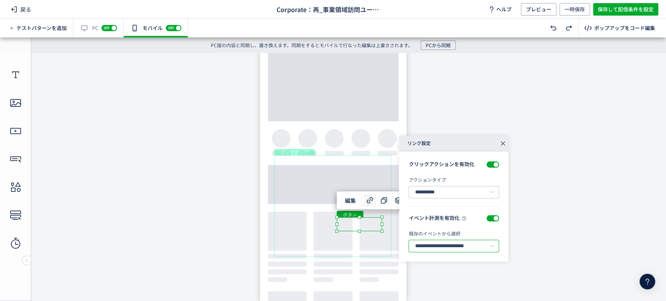
click at [429, 248] on input "**********" at bounding box center [453, 246] width 90 height 12
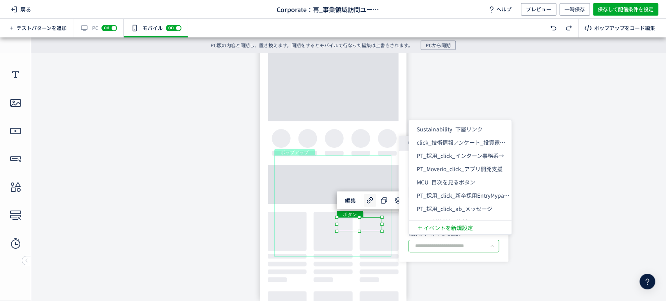
scroll to position [1016, 0]
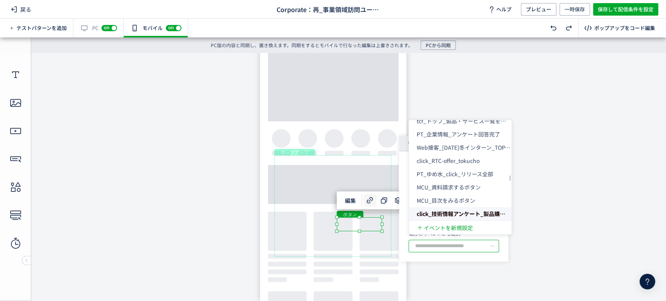
click at [469, 211] on span "click_技術情報アンケート_製品購入検討いいえ" at bounding box center [474, 214] width 116 height 8
type input "**********"
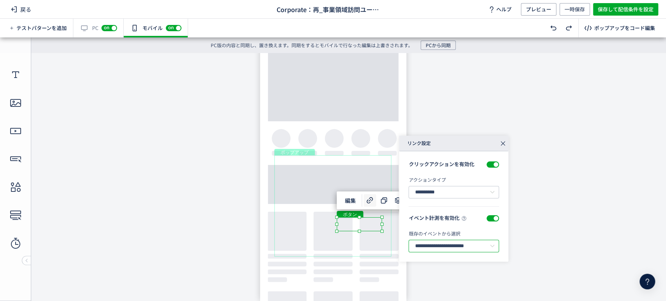
scroll to position [0, 35]
click at [308, 225] on div "ボタン" at bounding box center [305, 224] width 45 height 14
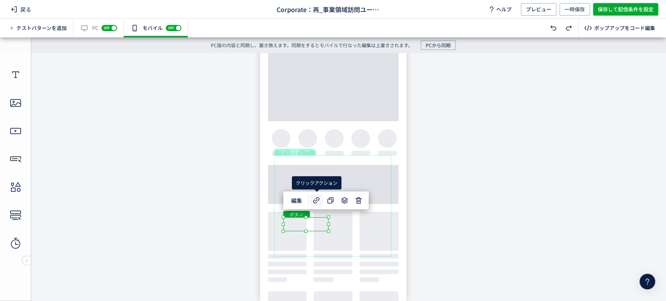
click at [318, 201] on use at bounding box center [316, 200] width 6 height 6
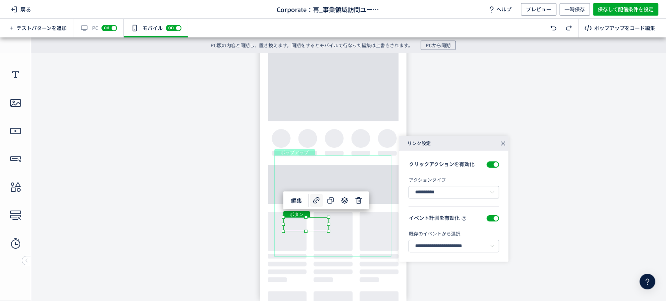
click at [434, 238] on div "**********" at bounding box center [453, 241] width 90 height 22
click at [435, 244] on input "**********" at bounding box center [453, 246] width 90 height 12
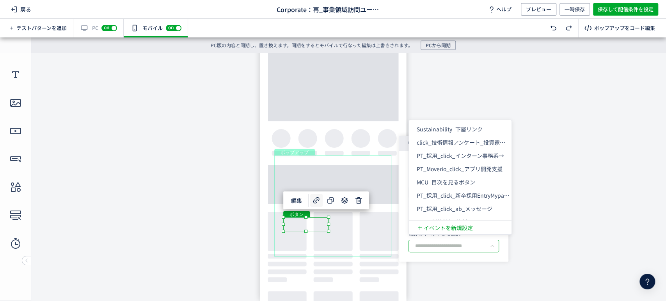
scroll to position [1254, 0]
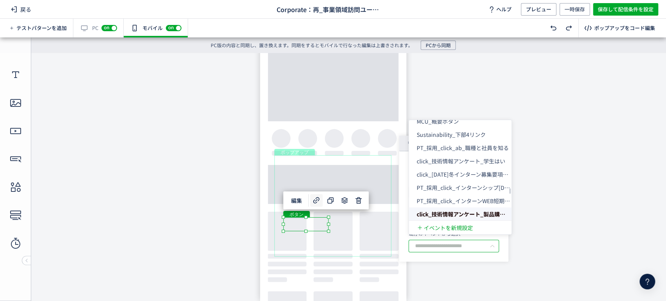
click at [465, 208] on li "click_技術情報アンケート_製品購入検討はい" at bounding box center [463, 213] width 109 height 13
type input "**********"
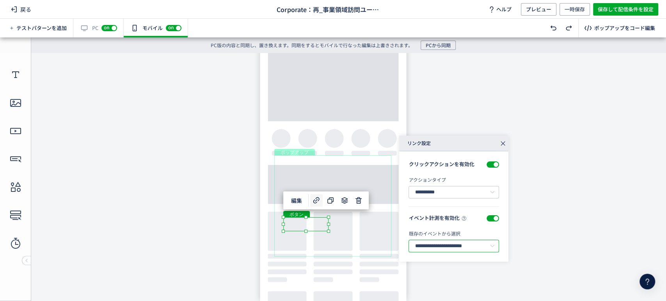
scroll to position [0, 30]
click at [93, 29] on div "有効な編集箇所が確認されません PC off on" at bounding box center [98, 28] width 50 height 19
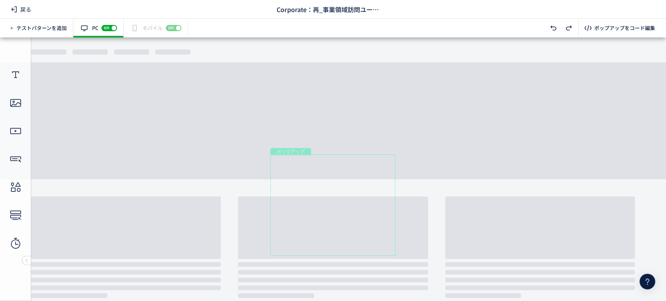
scroll to position [0, 0]
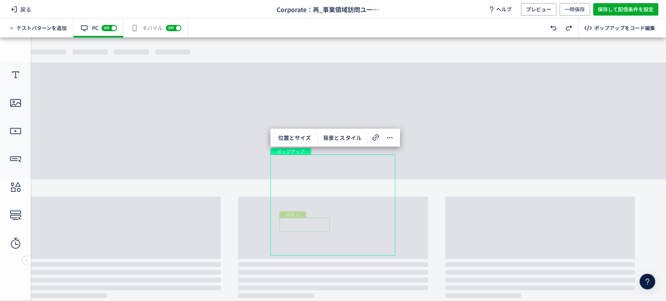
click at [319, 228] on div "ボタン" at bounding box center [304, 225] width 50 height 14
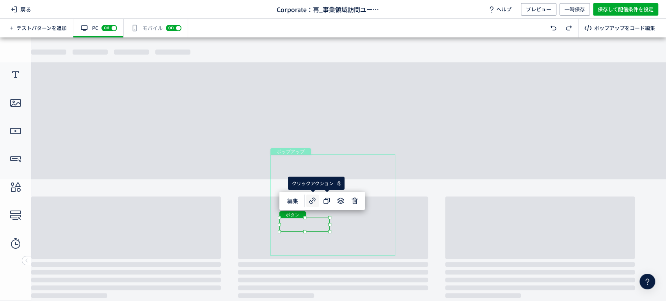
click at [311, 199] on icon at bounding box center [312, 200] width 9 height 9
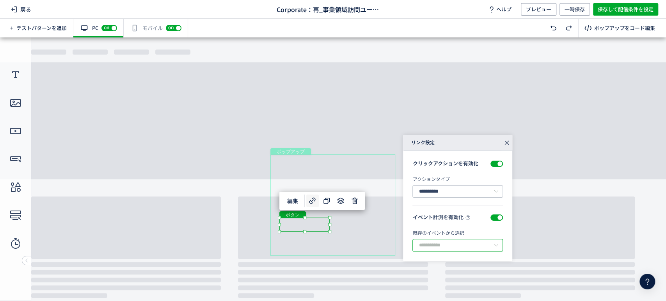
click at [440, 243] on input "text" at bounding box center [457, 245] width 90 height 12
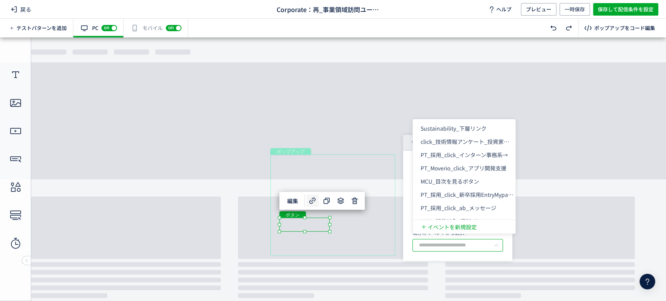
scroll to position [1254, 0]
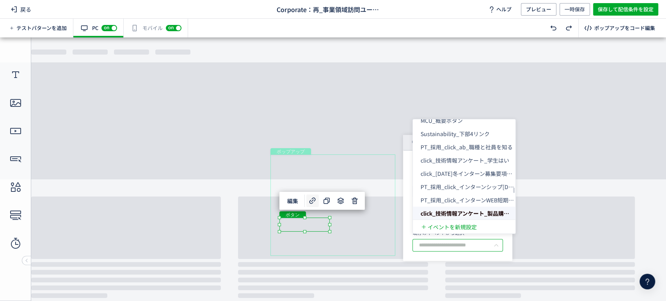
click at [457, 210] on span "click_技術情報アンケート_製品購入検討はい" at bounding box center [475, 213] width 110 height 8
type input "**********"
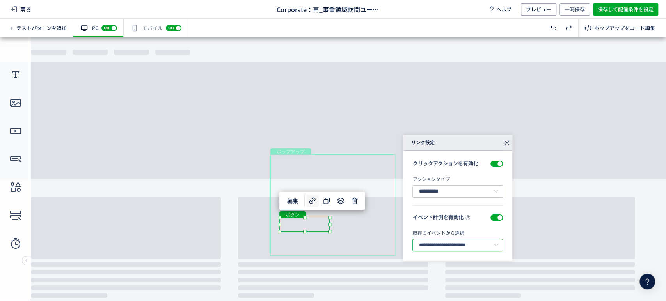
scroll to position [0, 30]
click at [376, 226] on div "ボタン" at bounding box center [361, 225] width 50 height 14
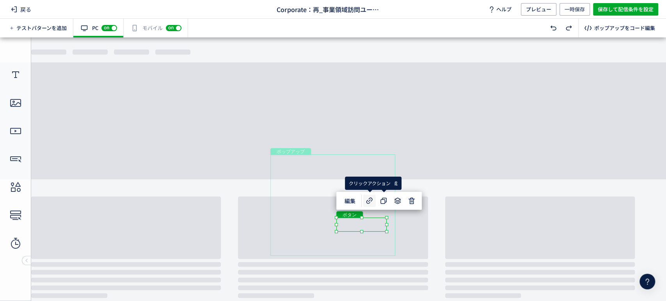
click at [369, 200] on use at bounding box center [369, 200] width 6 height 6
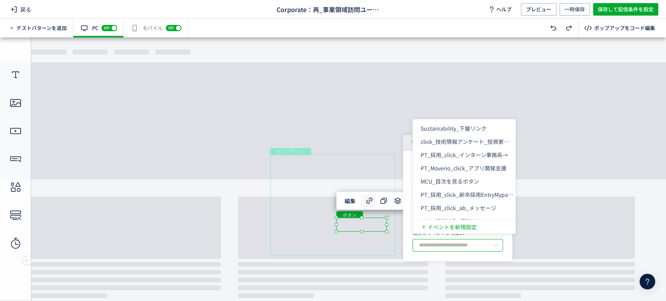
click at [478, 249] on input "text" at bounding box center [457, 245] width 90 height 12
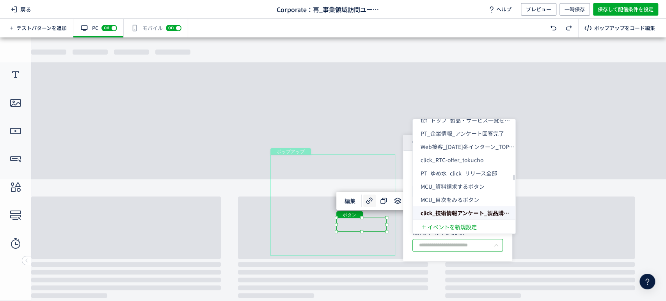
click at [463, 213] on span "click_技術情報アンケート_製品購入検討いいえ" at bounding box center [478, 213] width 116 height 8
type input "**********"
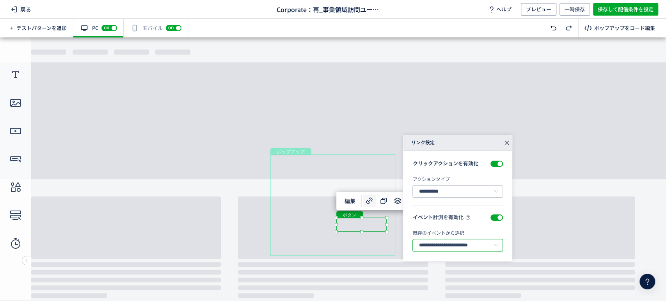
scroll to position [0, 35]
click at [26, 11] on span "戻る" at bounding box center [21, 9] width 27 height 12
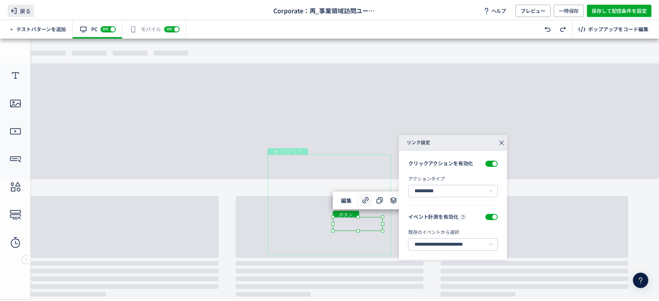
scroll to position [0, 0]
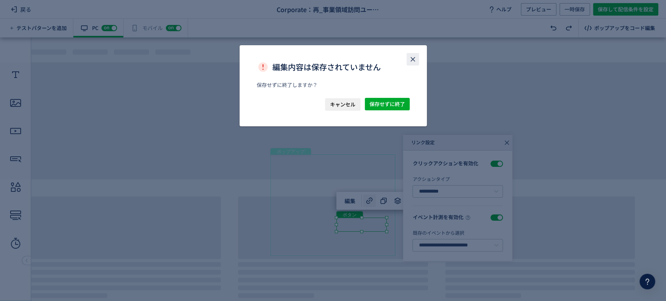
click at [413, 60] on icon "close" at bounding box center [413, 59] width 8 height 8
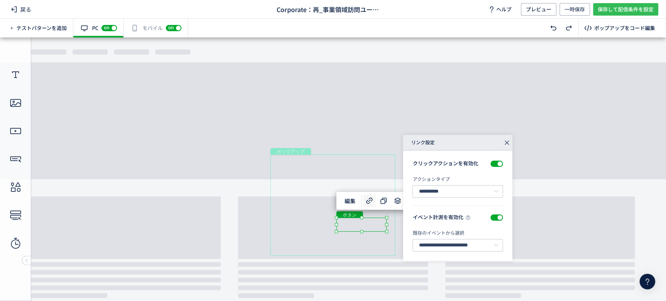
click at [616, 9] on span "保存して配信条件を設定" at bounding box center [625, 9] width 56 height 12
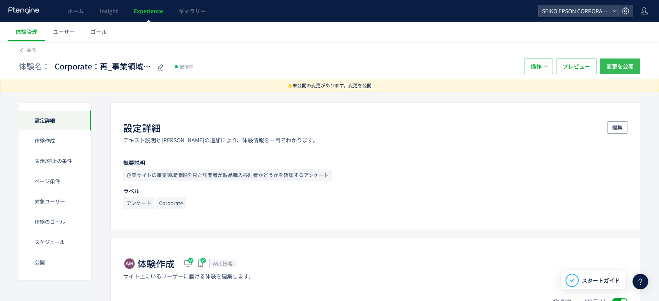
click at [621, 64] on span "変更を公開" at bounding box center [619, 66] width 27 height 16
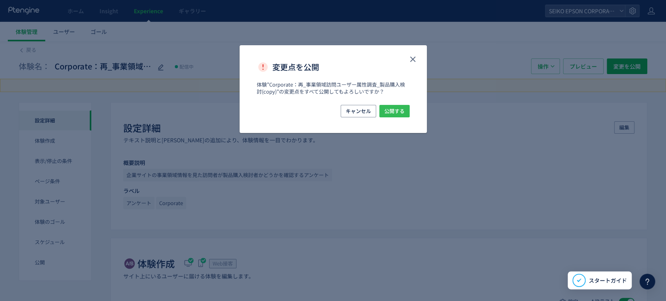
click at [398, 110] on span "公開する" at bounding box center [394, 111] width 20 height 12
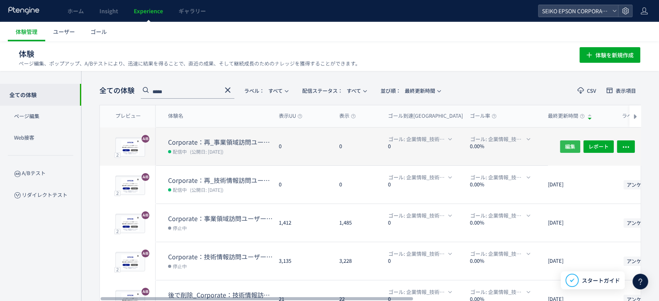
click at [568, 145] on span "編集" at bounding box center [570, 146] width 10 height 12
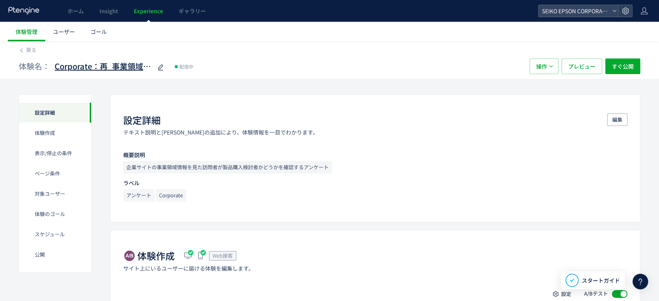
click at [118, 70] on span "Corporate：再_事業領域訪問ユーザー属性調査_製品購入検討(copy)" at bounding box center [103, 66] width 97 height 11
click at [117, 67] on input "**********" at bounding box center [103, 67] width 97 height 16
type input "**********"
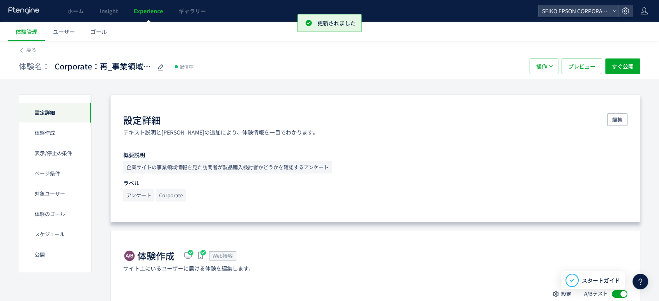
click at [274, 101] on div "設定詳細 テキスト説明とラベルの追加により、体験情報を一目でわかります。 編集 概要説明 企業サイトの事業領域情報を見た訪問者が製品購入検討者かどうかを確認す…" at bounding box center [375, 158] width 530 height 128
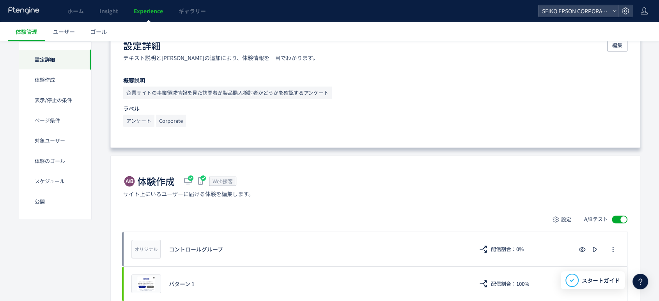
scroll to position [0, 0]
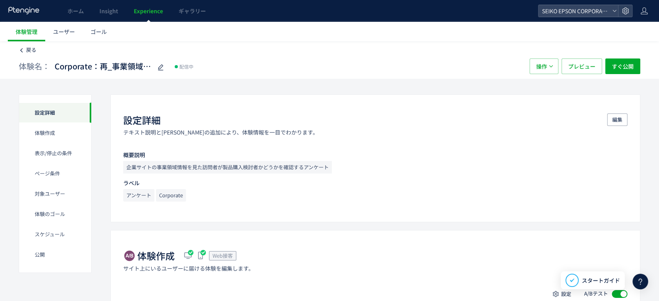
click at [34, 49] on span "戻る" at bounding box center [31, 49] width 10 height 7
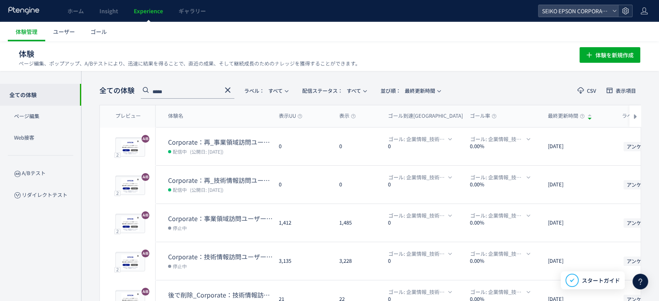
drag, startPoint x: 407, startPoint y: 0, endPoint x: 624, endPoint y: 9, distance: 217.4
click at [624, 9] on icon at bounding box center [626, 11] width 8 height 8
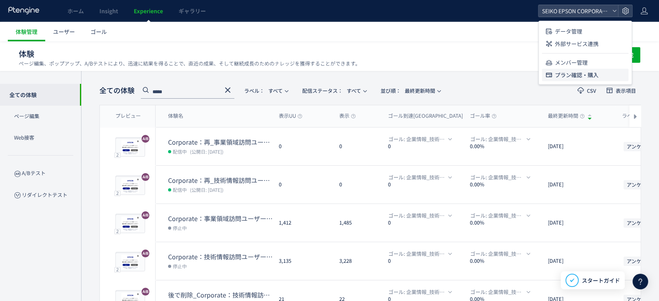
click at [576, 77] on span "プラン確認・購入" at bounding box center [577, 75] width 44 height 12
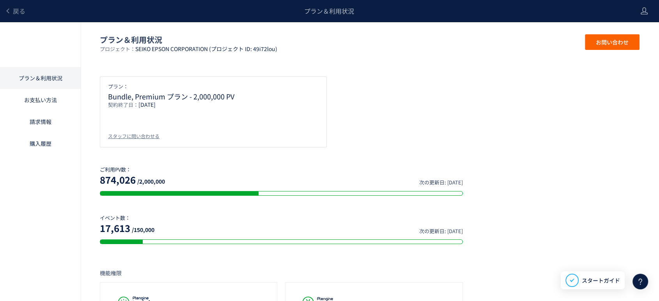
click at [298, 120] on div "プラン： Bundle, Premium プラン - 2,000,000 PV 契約終了日： 2030/12/31 スタッフに問い合わせる" at bounding box center [213, 111] width 227 height 71
click at [488, 108] on div "プラン： Bundle, Premium プラン - 2,000,000 PV 契約終了日： 2030/12/31 スタッフに問い合わせる" at bounding box center [370, 111] width 540 height 71
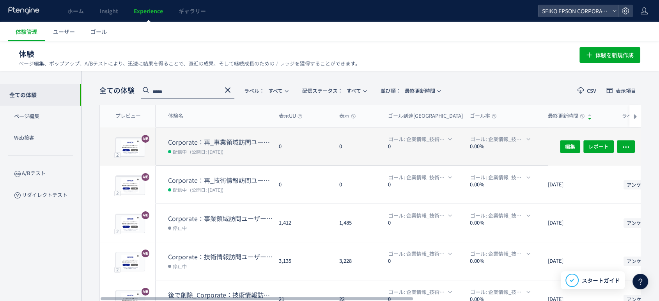
click at [214, 143] on dt "Corporate：再_事業領域訪問ユーザー属性調査_製品購入検討" at bounding box center [220, 142] width 105 height 9
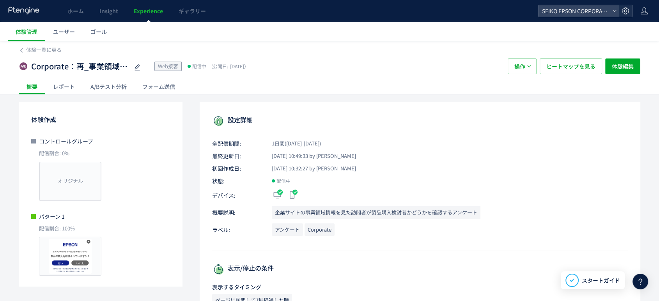
click at [623, 11] on icon at bounding box center [626, 11] width 8 height 8
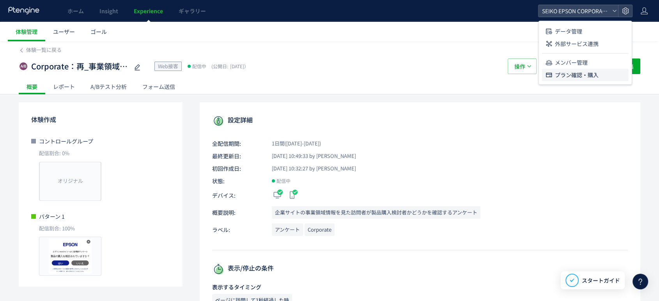
click at [577, 76] on span "プラン確認・購入" at bounding box center [577, 75] width 44 height 12
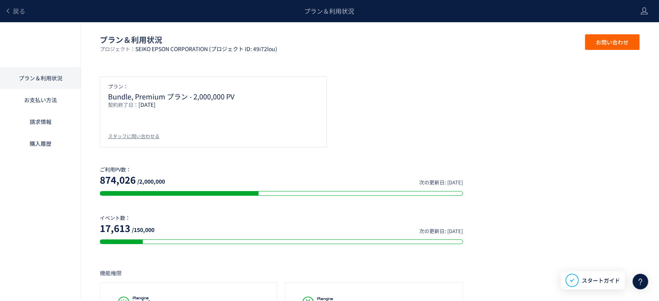
click at [15, 17] on div "戻る" at bounding box center [15, 11] width 21 height 22
click at [17, 15] on span "戻る" at bounding box center [19, 10] width 12 height 9
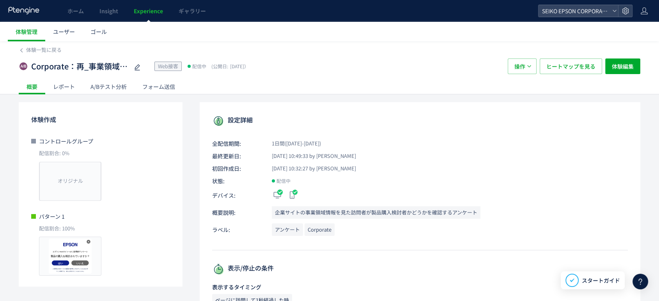
click at [108, 87] on div "A/Bテスト分析" at bounding box center [109, 87] width 52 height 16
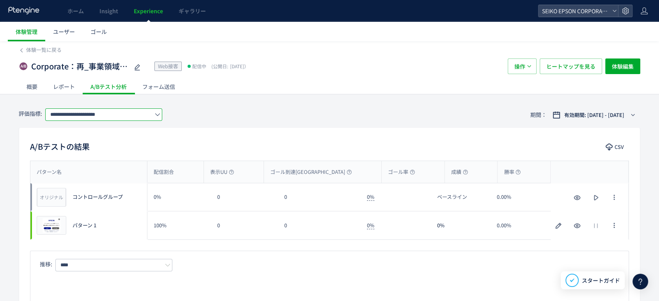
click at [162, 117] on input "**********" at bounding box center [103, 114] width 117 height 12
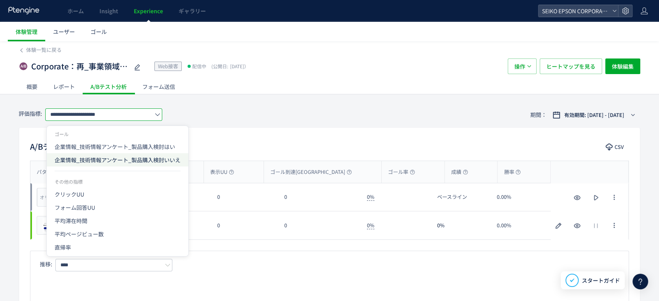
click at [153, 156] on span "企業情報_技術情報アンケート_製品購入検討いいえ" at bounding box center [118, 159] width 126 height 13
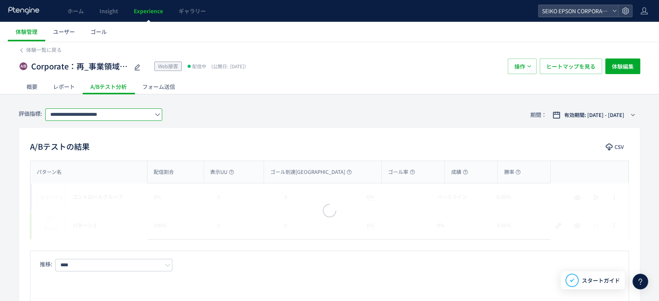
scroll to position [0, 19]
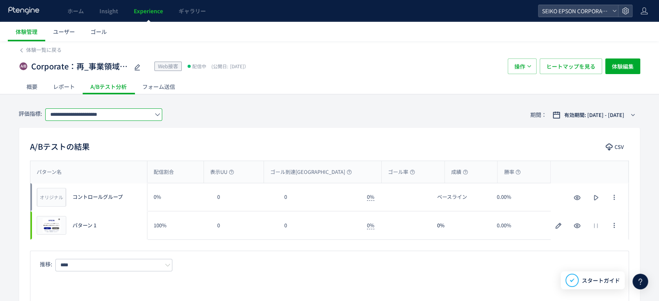
click at [139, 115] on input "**********" at bounding box center [103, 114] width 117 height 12
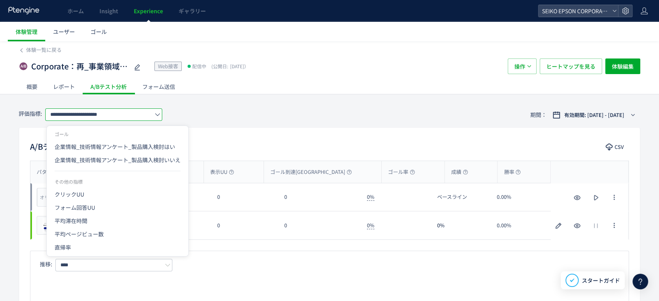
click at [124, 137] on li "ゴール" at bounding box center [118, 134] width 142 height 12
click at [122, 141] on span "企業情報_技術情報アンケート_製品購入検討はい" at bounding box center [118, 146] width 126 height 13
type input "**********"
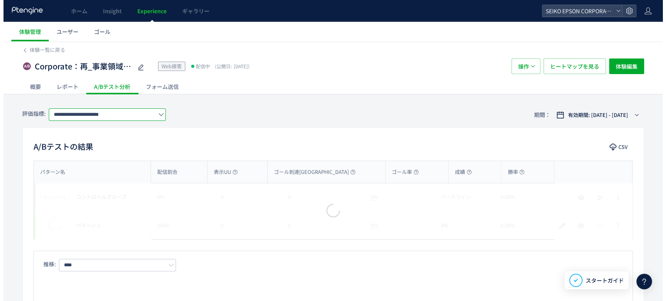
scroll to position [0, 14]
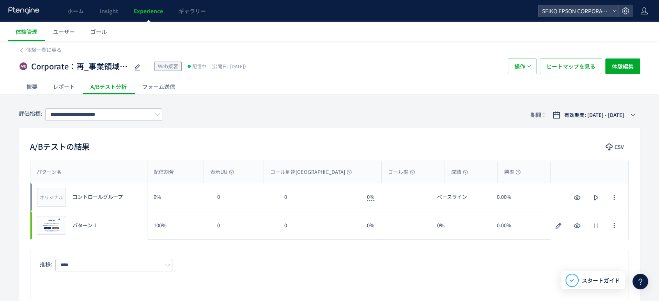
click at [31, 80] on div "概要" at bounding box center [32, 87] width 27 height 16
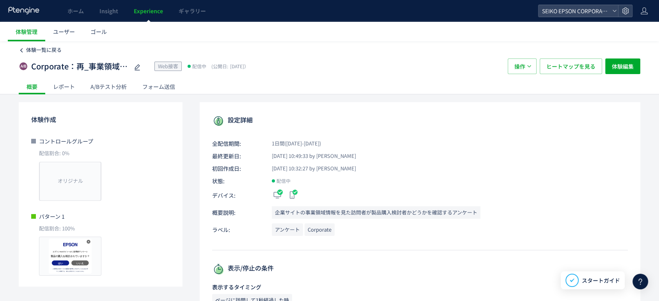
click at [39, 52] on span "体験一覧に戻る" at bounding box center [43, 49] width 35 height 7
